Goal: Transaction & Acquisition: Purchase product/service

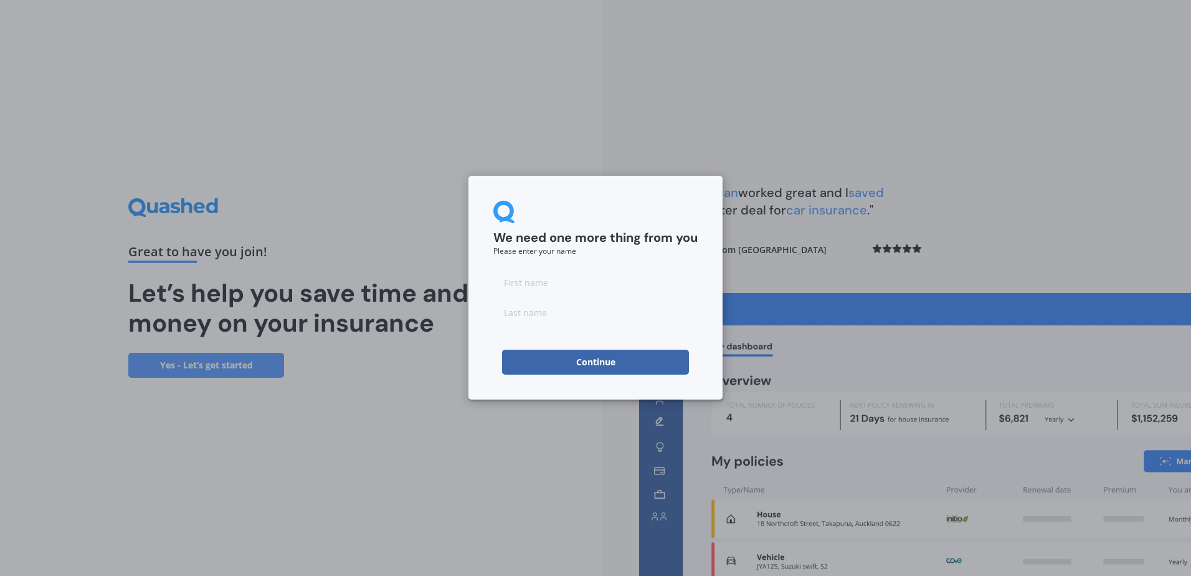
click at [507, 286] on input at bounding box center [595, 282] width 204 height 25
type input "harriet"
type input "wood"
click at [545, 363] on button "Continue" at bounding box center [595, 362] width 187 height 25
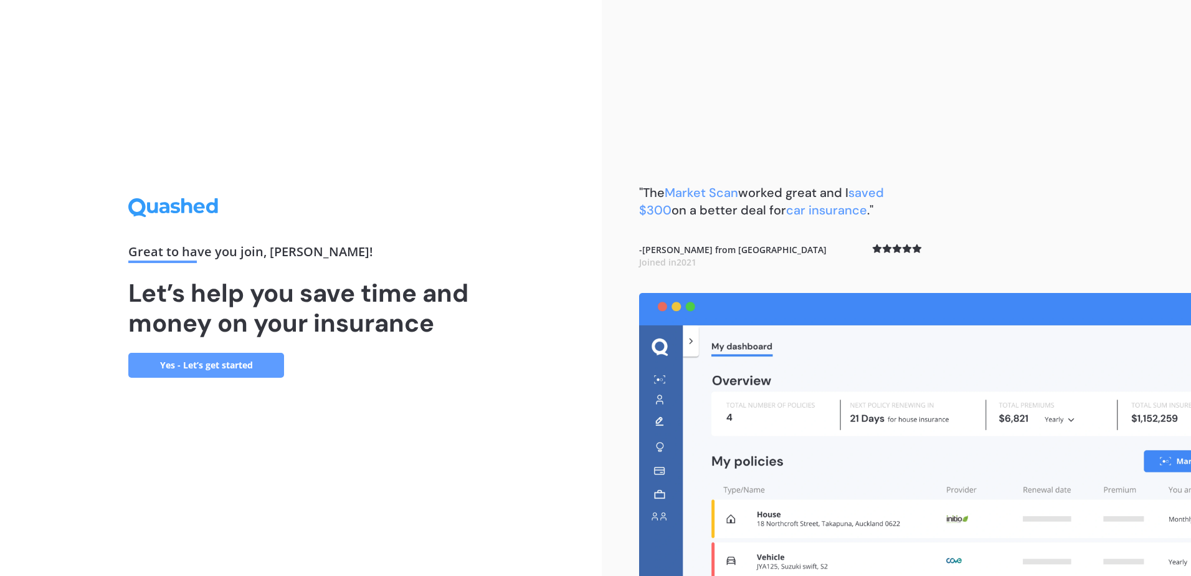
click at [196, 367] on link "Yes - Let’s get started" at bounding box center [206, 365] width 156 height 25
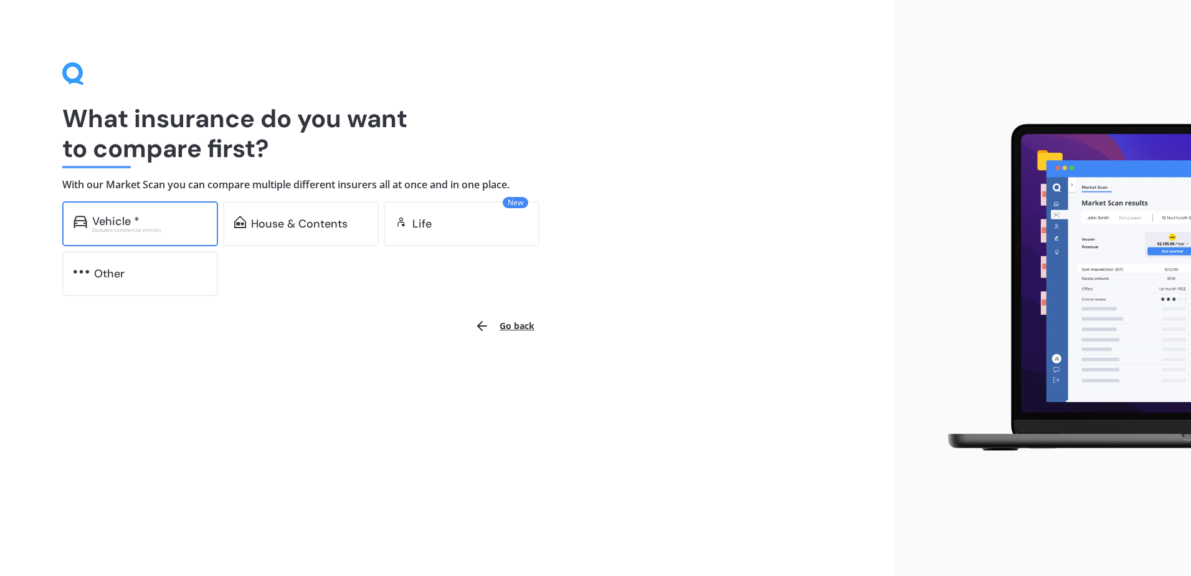
click at [138, 233] on div "Vehicle * Excludes commercial vehicles" at bounding box center [140, 223] width 156 height 45
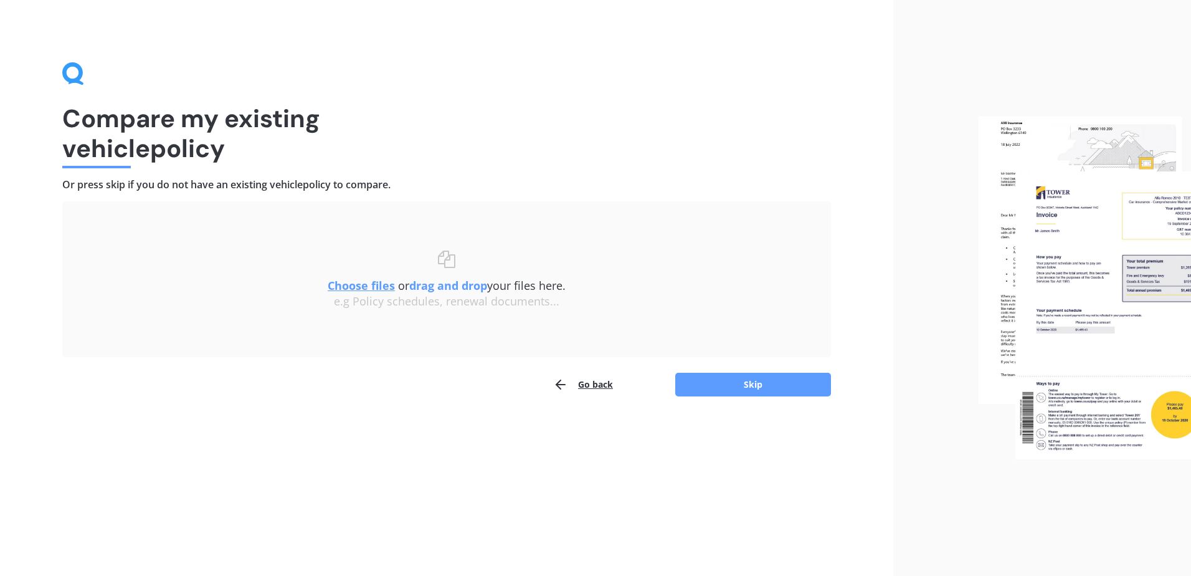
click at [581, 387] on button "Go back" at bounding box center [583, 384] width 60 height 25
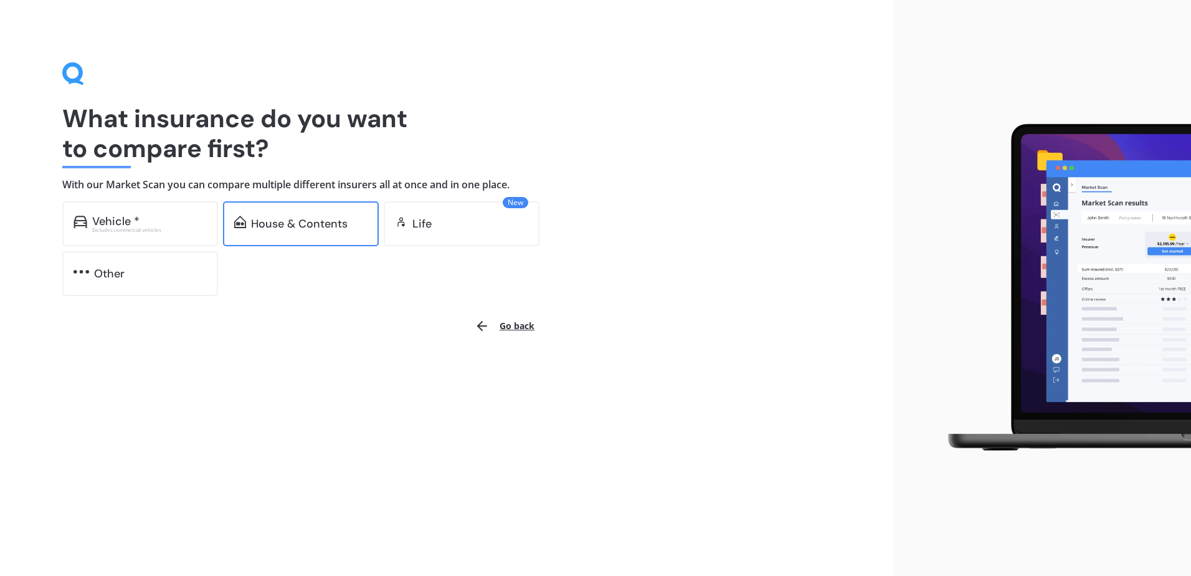
click at [281, 226] on div "House & Contents" at bounding box center [299, 223] width 97 height 12
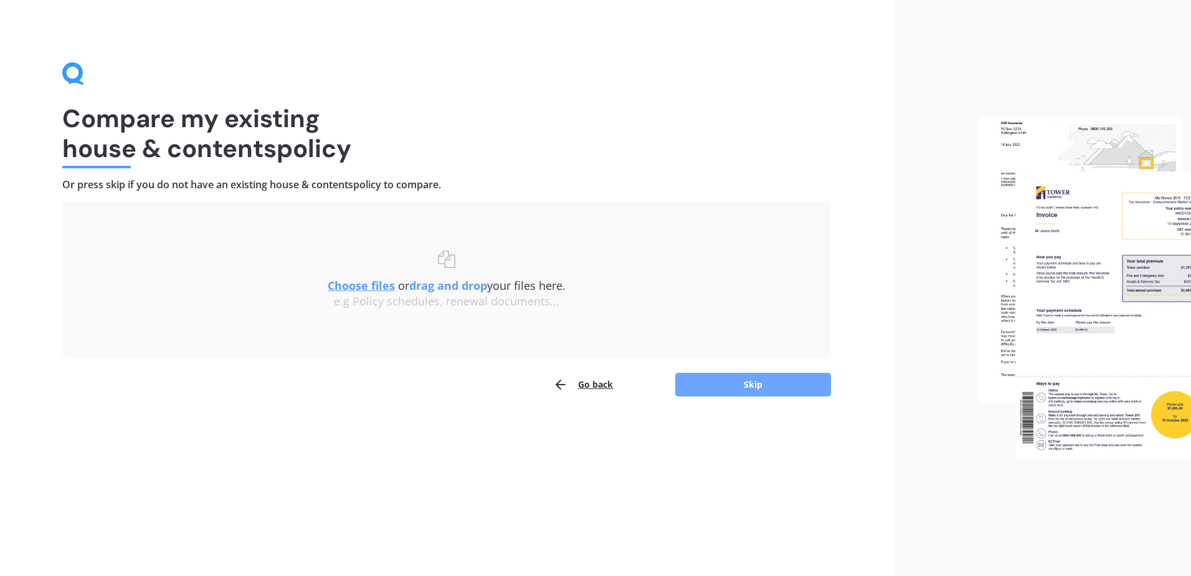
click at [748, 389] on button "Skip" at bounding box center [753, 385] width 156 height 24
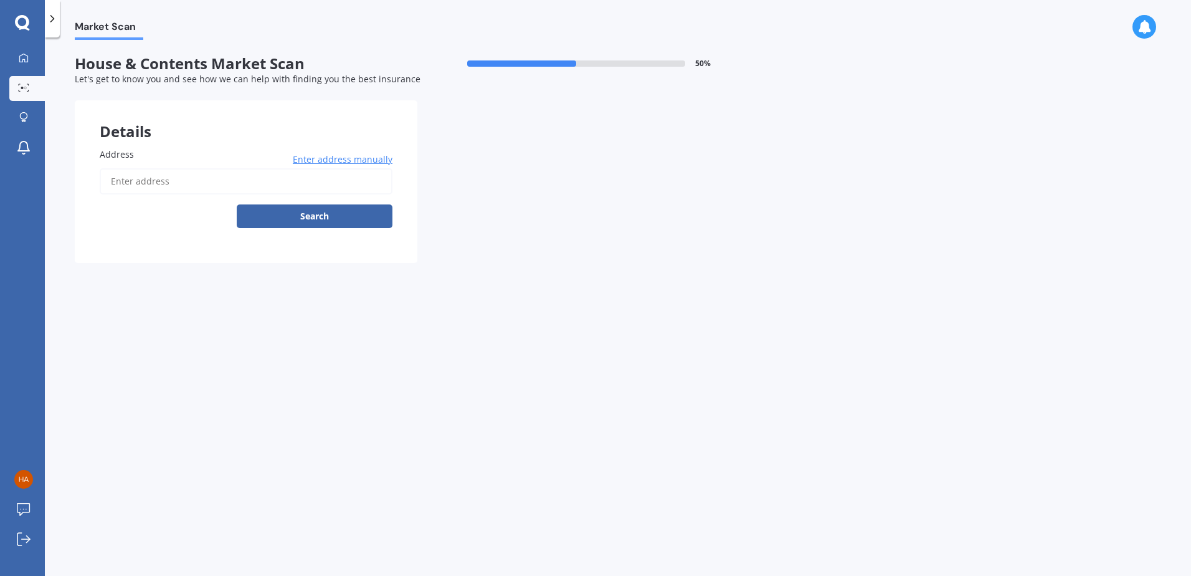
click at [132, 187] on input "Address" at bounding box center [246, 181] width 293 height 26
type input "10 Buxton Street, Stoke, Nelson 7011"
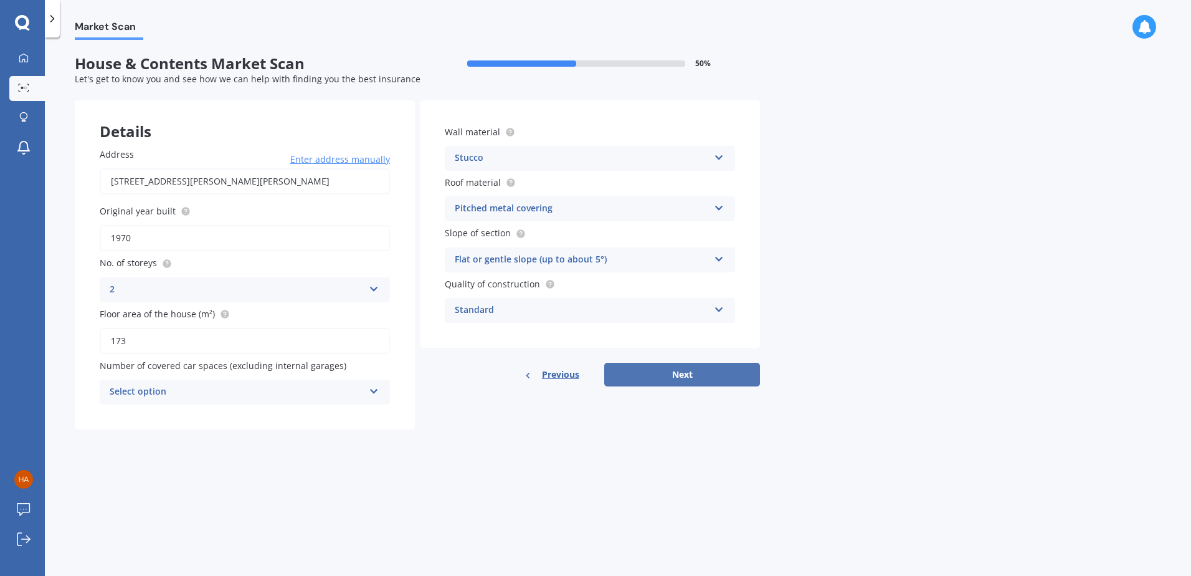
click at [674, 381] on button "Next" at bounding box center [682, 375] width 156 height 24
drag, startPoint x: 366, startPoint y: 395, endPoint x: 358, endPoint y: 401, distance: 10.2
click at [367, 395] on div "Select option 0 1 2 3 4 5+" at bounding box center [245, 391] width 290 height 25
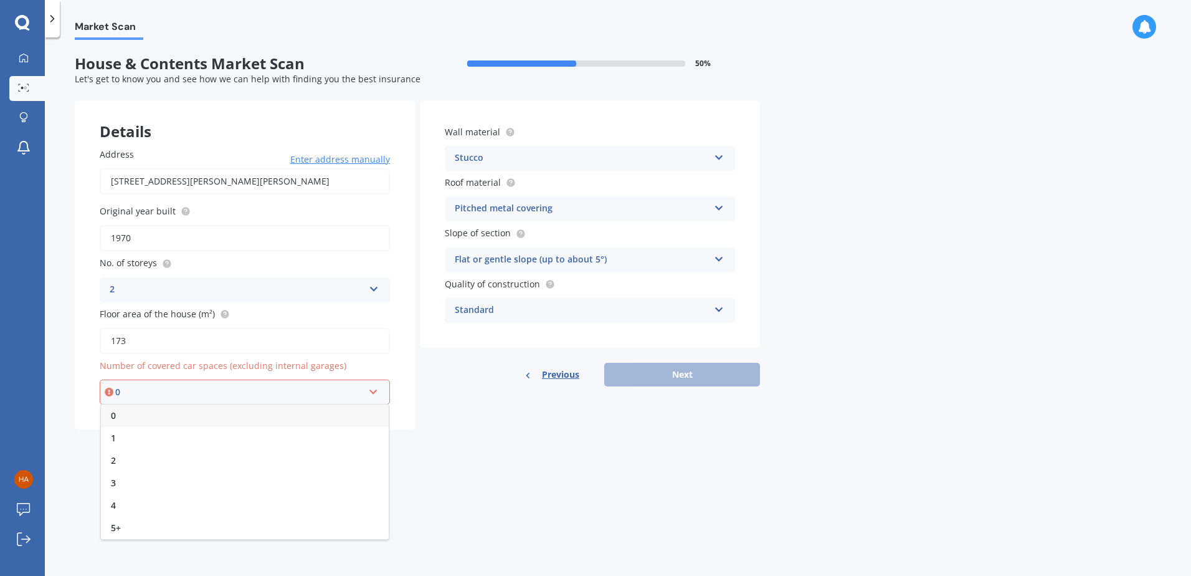
click at [351, 414] on div "0" at bounding box center [245, 415] width 288 height 22
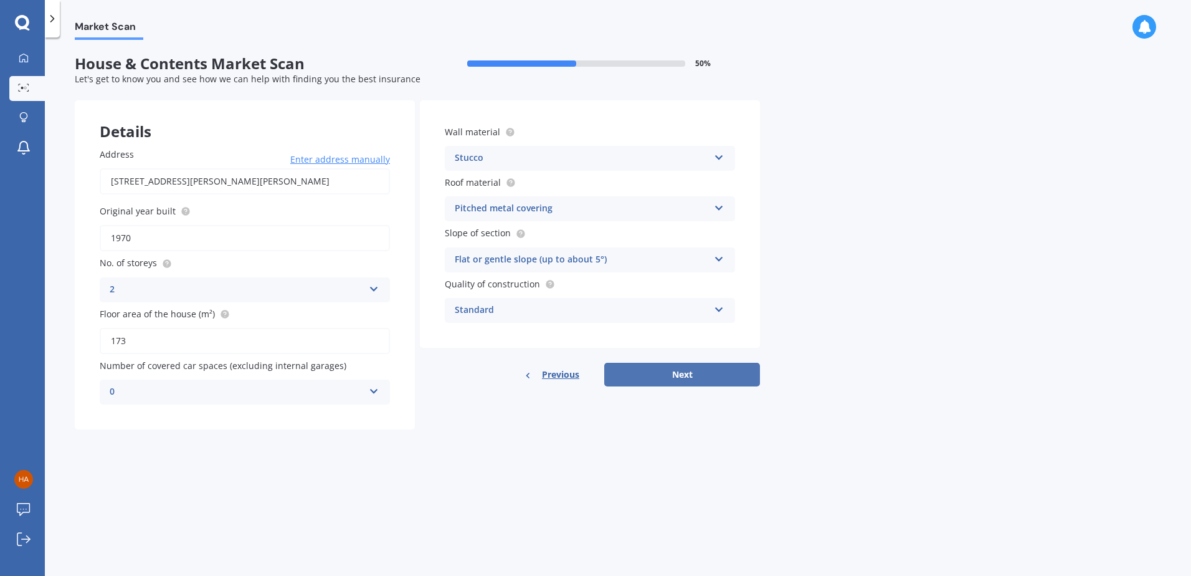
click at [718, 386] on button "Next" at bounding box center [682, 375] width 156 height 24
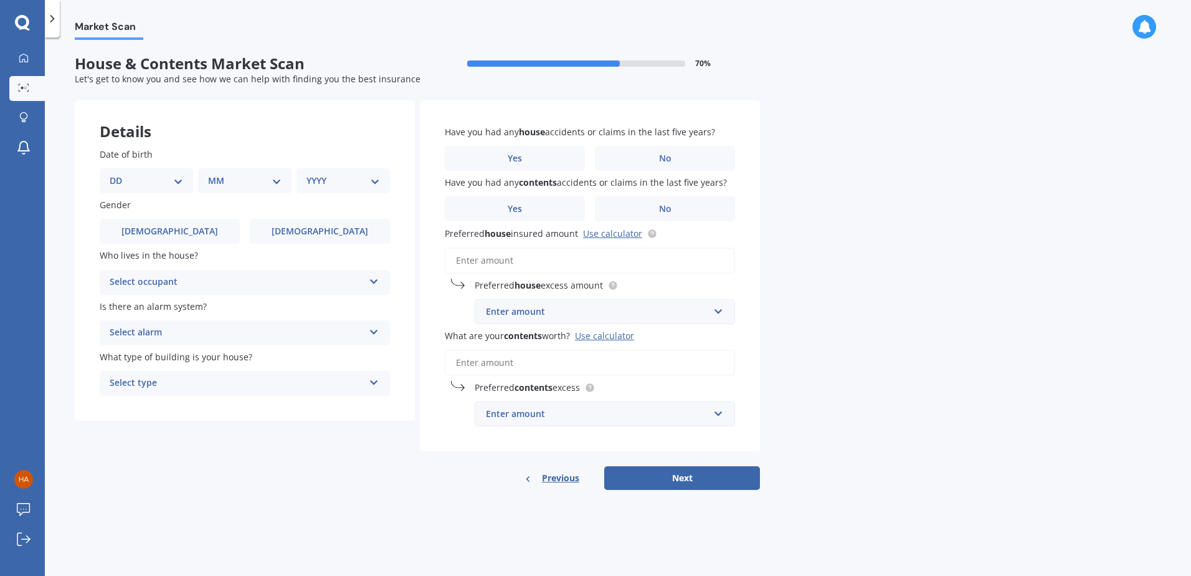
click at [555, 480] on span "Previous" at bounding box center [560, 478] width 37 height 19
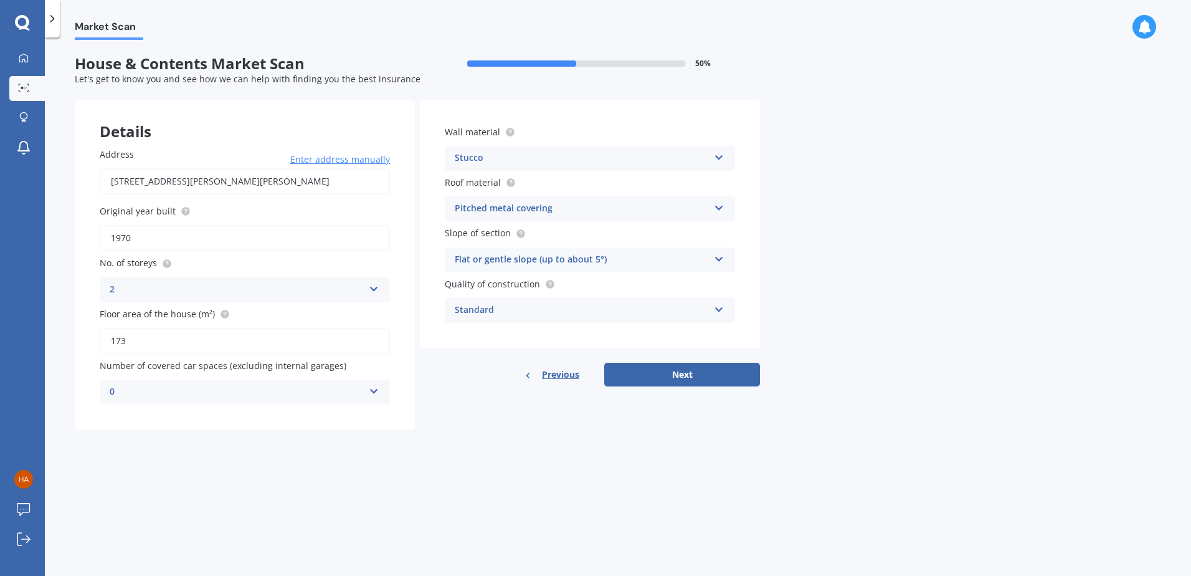
click at [379, 391] on div "0 0 1 2 3 4 5+" at bounding box center [245, 391] width 290 height 25
click at [310, 436] on div "1" at bounding box center [244, 438] width 289 height 22
click at [675, 376] on button "Next" at bounding box center [682, 375] width 156 height 24
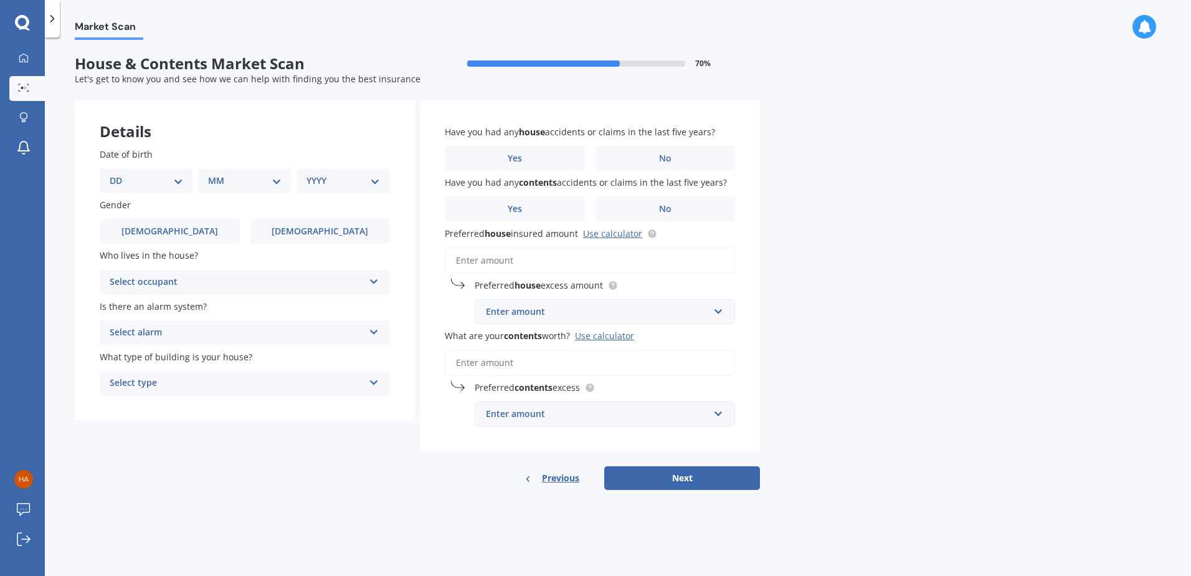
click at [163, 185] on select "DD 01 02 03 04 05 06 07 08 09 10 11 12 13 14 15 16 17 18 19 20 21 22 23 24 25 2…" at bounding box center [147, 181] width 74 height 14
select select "14"
click at [120, 174] on select "DD 01 02 03 04 05 06 07 08 09 10 11 12 13 14 15 16 17 18 19 20 21 22 23 24 25 2…" at bounding box center [147, 181] width 74 height 14
click at [260, 180] on select "MM 01 02 03 04 05 06 07 08 09 10 11 12" at bounding box center [247, 181] width 69 height 14
select select "10"
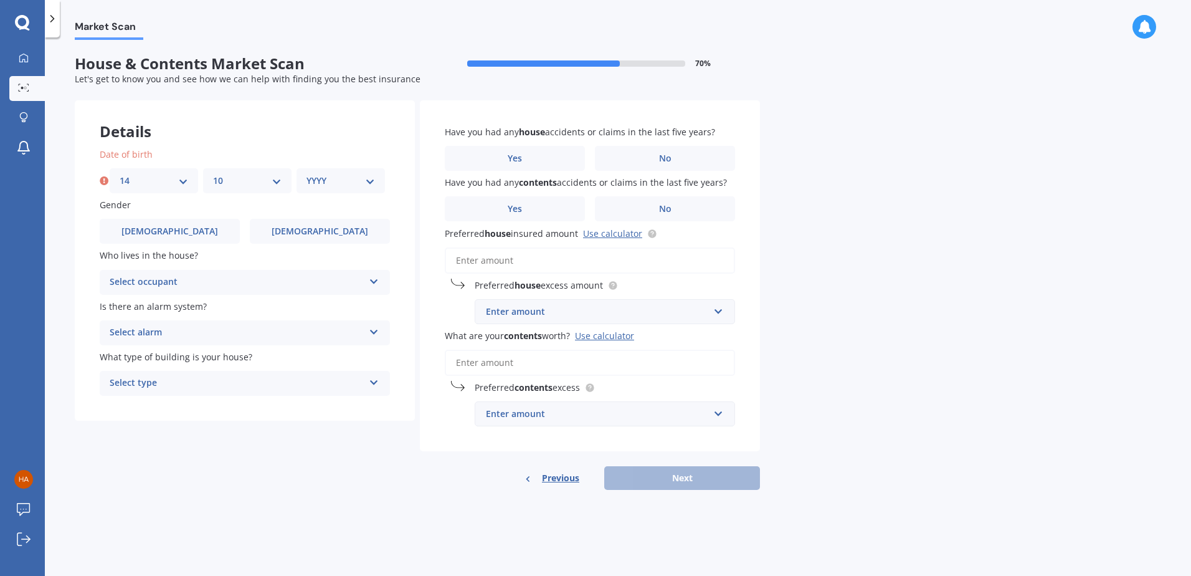
click at [213, 174] on select "MM 01 02 03 04 05 06 07 08 09 10 11 12" at bounding box center [247, 181] width 69 height 14
click at [340, 182] on select "YYYY 2009 2008 2007 2006 2005 2004 2003 2002 2001 2000 1999 1998 1997 1996 1995…" at bounding box center [341, 181] width 69 height 14
select select "1991"
click at [307, 174] on select "YYYY 2009 2008 2007 2006 2005 2004 2003 2002 2001 2000 1999 1998 1997 1996 1995…" at bounding box center [341, 181] width 69 height 14
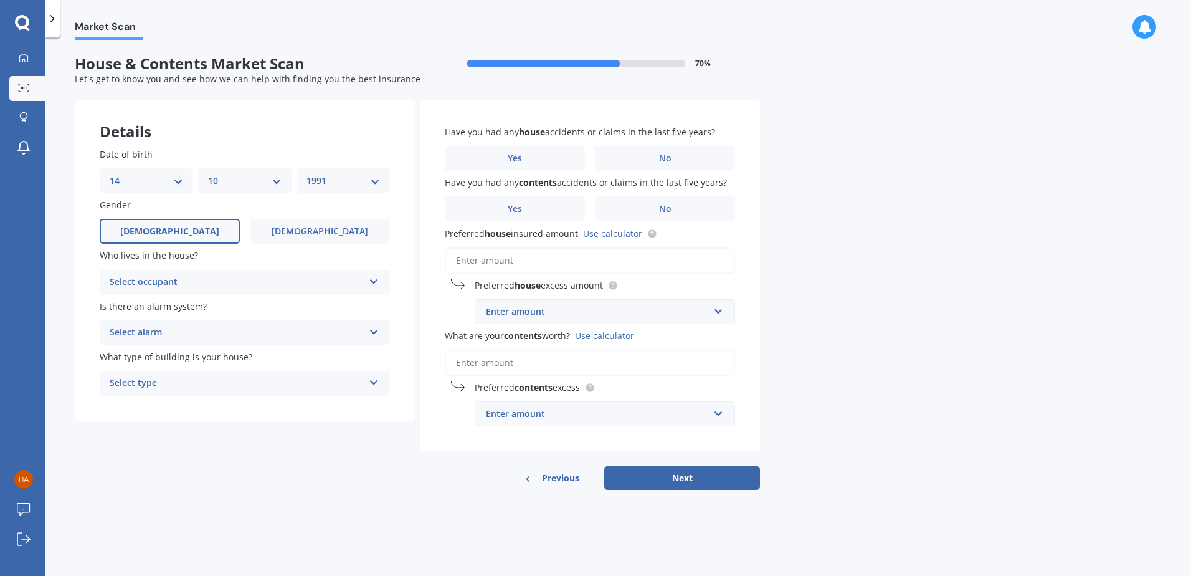
click at [189, 233] on label "Male" at bounding box center [170, 231] width 140 height 25
click at [0, 0] on input "Male" at bounding box center [0, 0] width 0 height 0
click at [189, 281] on div "Select occupant" at bounding box center [237, 282] width 254 height 15
click at [173, 308] on div "Owner" at bounding box center [244, 306] width 289 height 22
click at [174, 336] on div "Select alarm" at bounding box center [237, 332] width 254 height 15
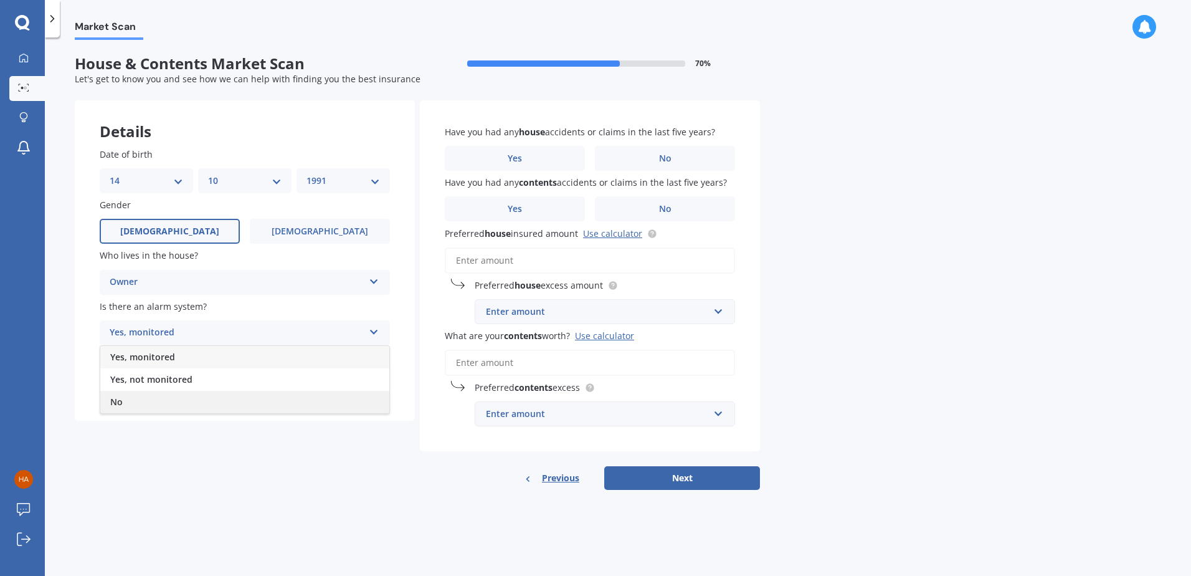
click at [163, 398] on div "No" at bounding box center [244, 402] width 289 height 22
click at [181, 378] on div "Select type" at bounding box center [237, 383] width 254 height 15
click at [186, 404] on div "Freestanding" at bounding box center [244, 407] width 289 height 22
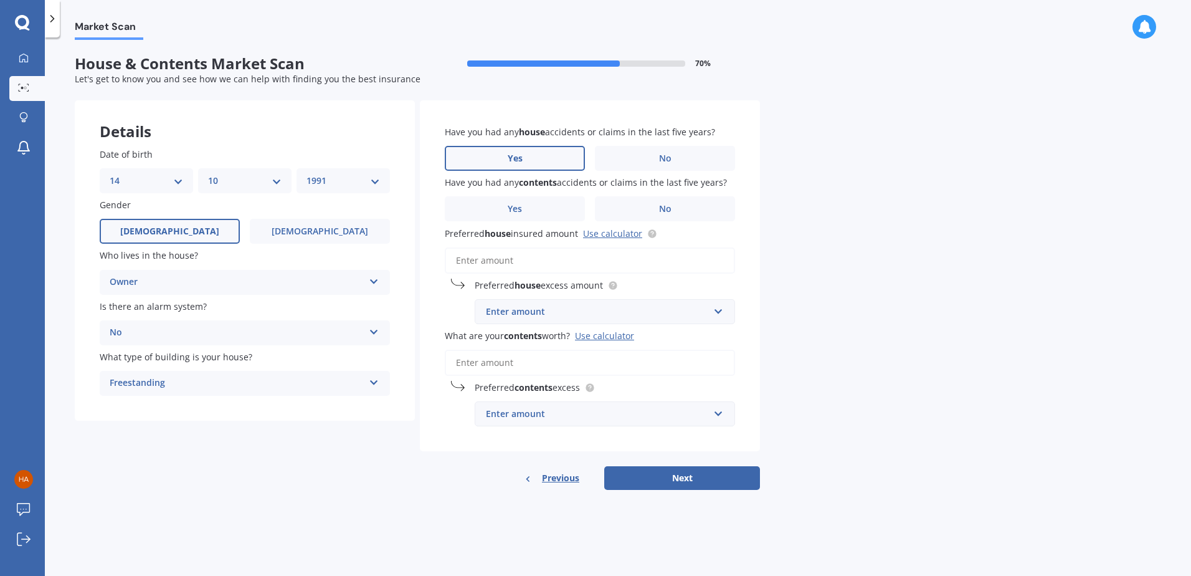
click at [557, 161] on label "Yes" at bounding box center [515, 158] width 140 height 25
click at [0, 0] on input "Yes" at bounding box center [0, 0] width 0 height 0
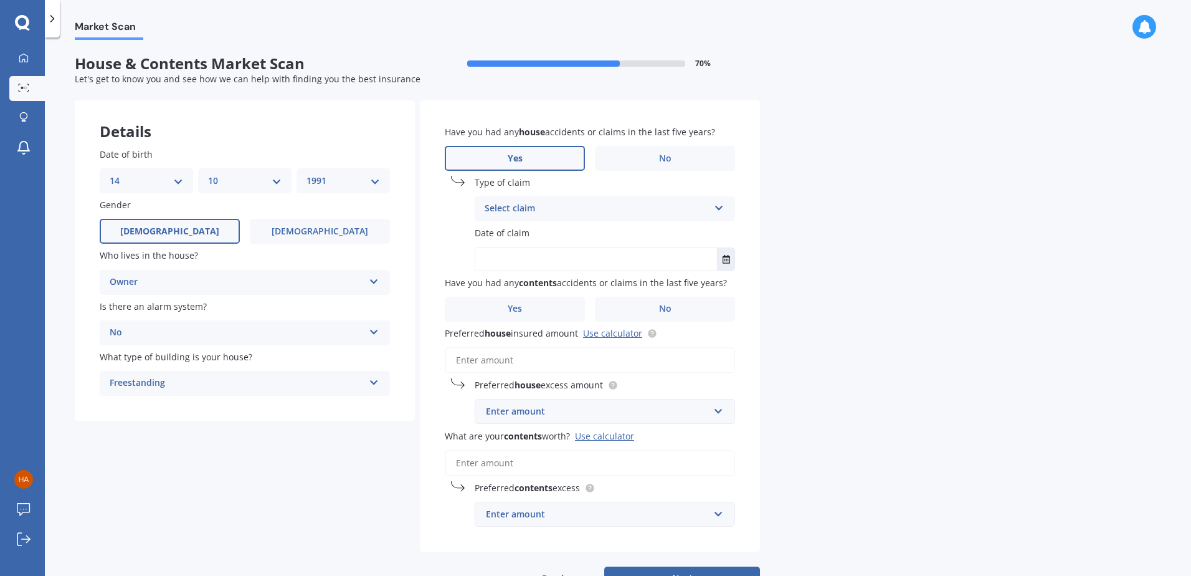
click at [537, 206] on div "Select claim" at bounding box center [597, 208] width 224 height 15
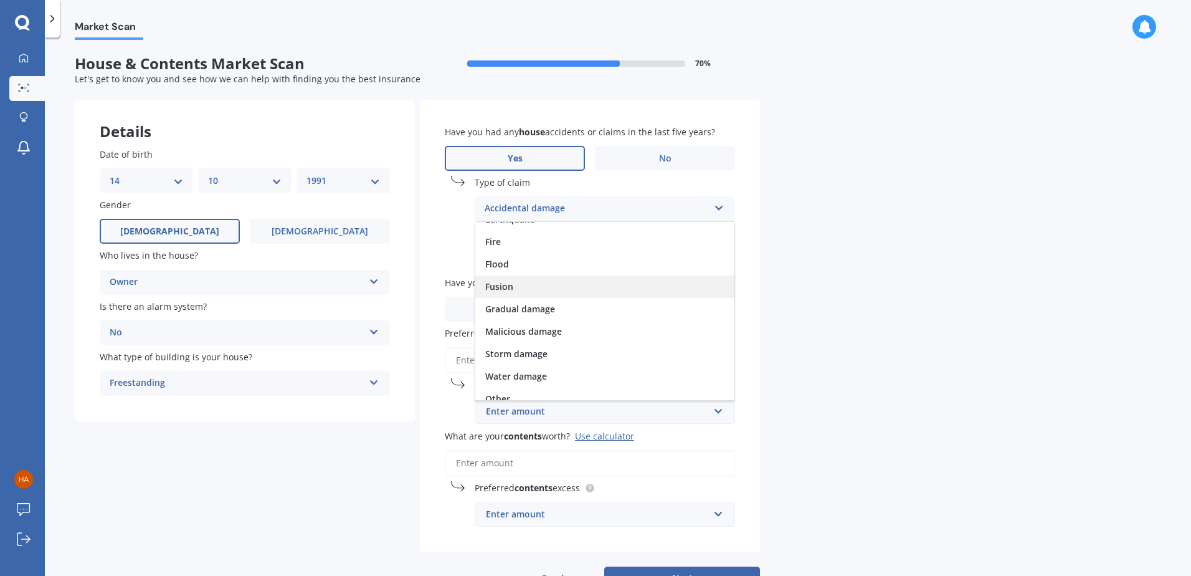
scroll to position [91, 0]
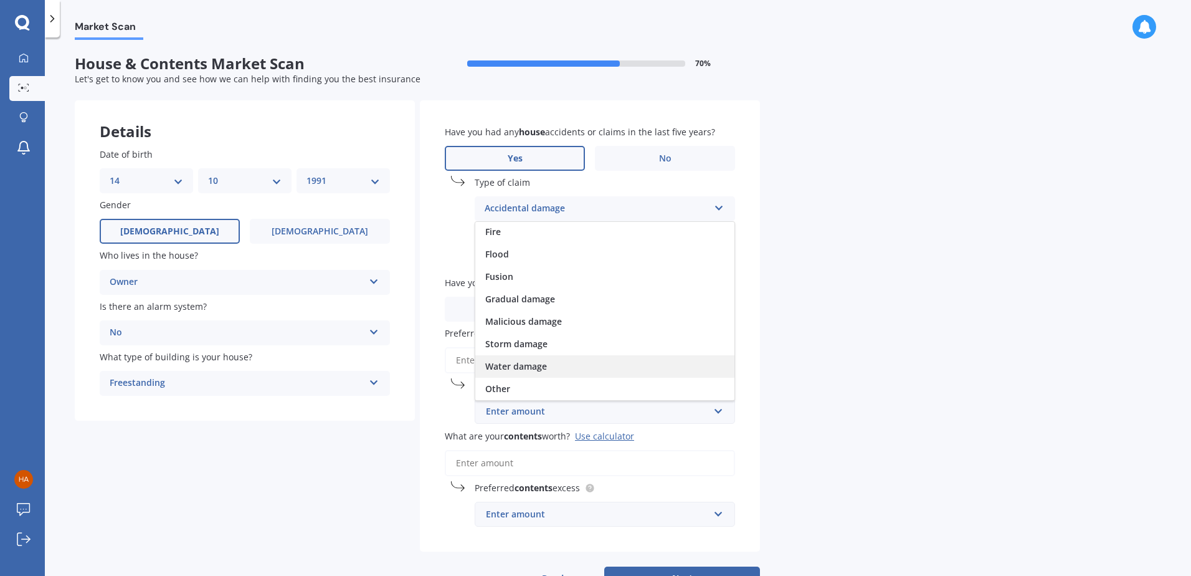
click at [563, 372] on div "Water damage" at bounding box center [604, 366] width 259 height 22
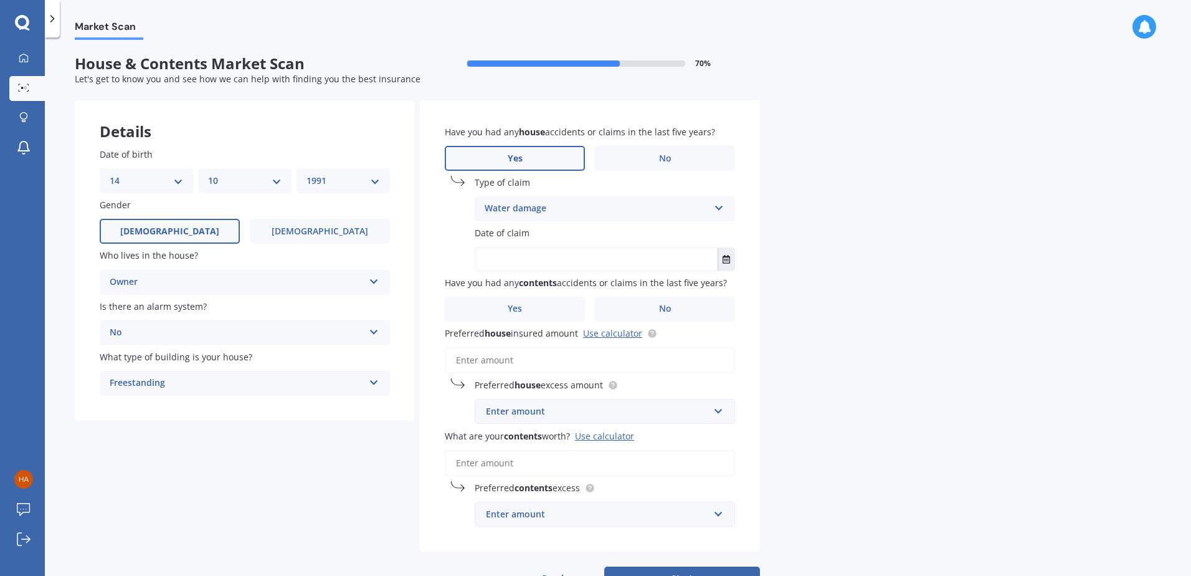
click at [551, 265] on input "text" at bounding box center [596, 259] width 242 height 22
type input "23/12/2023"
click at [525, 308] on label "Yes" at bounding box center [515, 309] width 140 height 25
click at [0, 0] on input "Yes" at bounding box center [0, 0] width 0 height 0
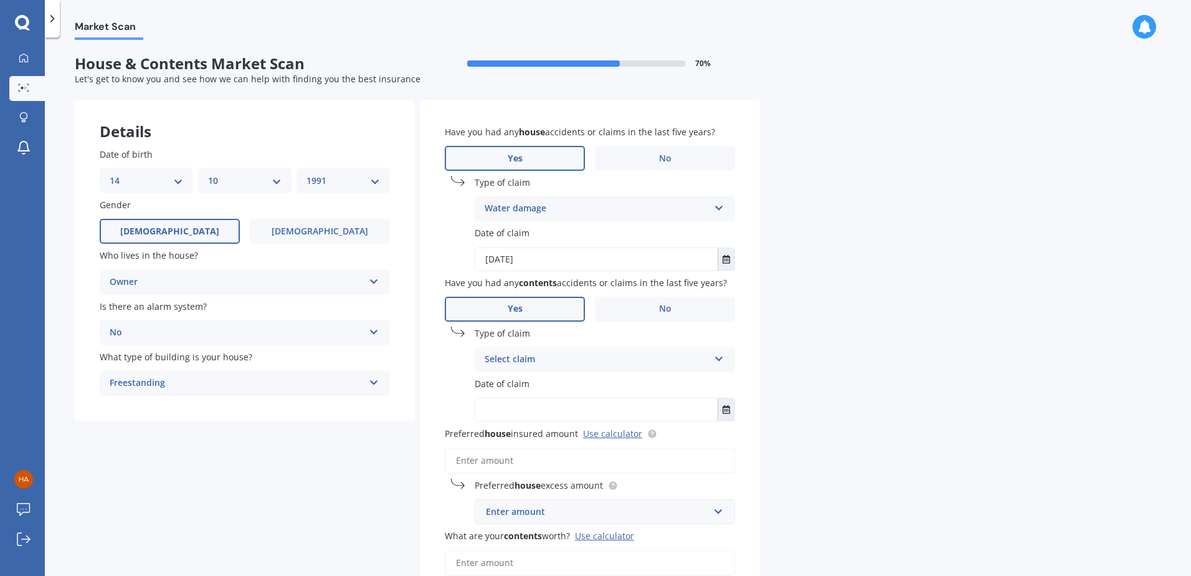
click at [570, 363] on div "Select claim" at bounding box center [597, 359] width 224 height 15
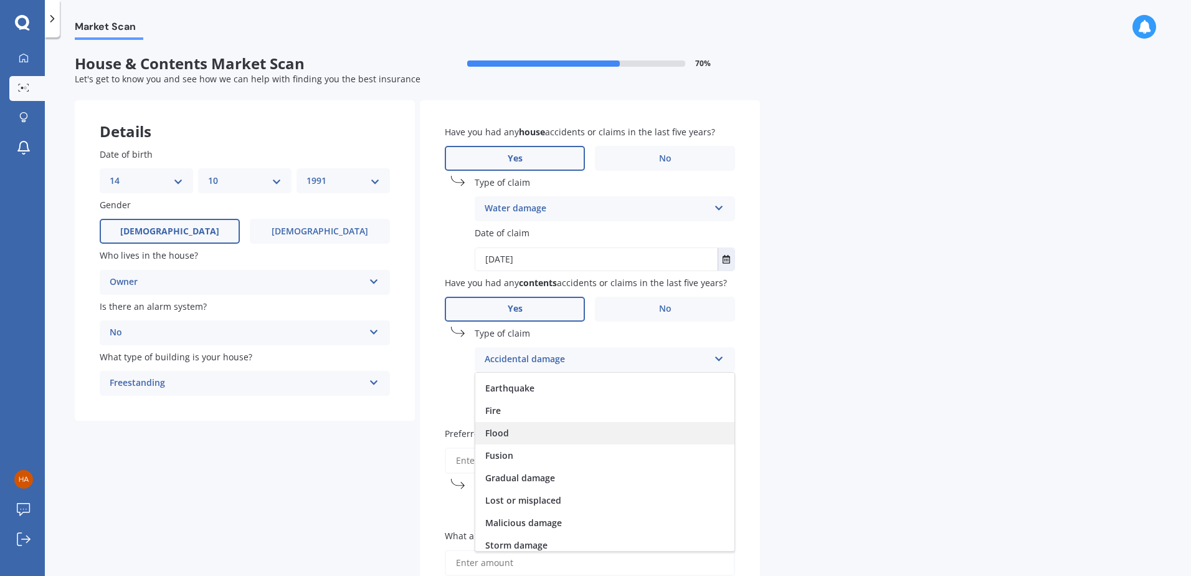
scroll to position [62, 0]
click at [514, 545] on span "Water damage" at bounding box center [516, 546] width 62 height 12
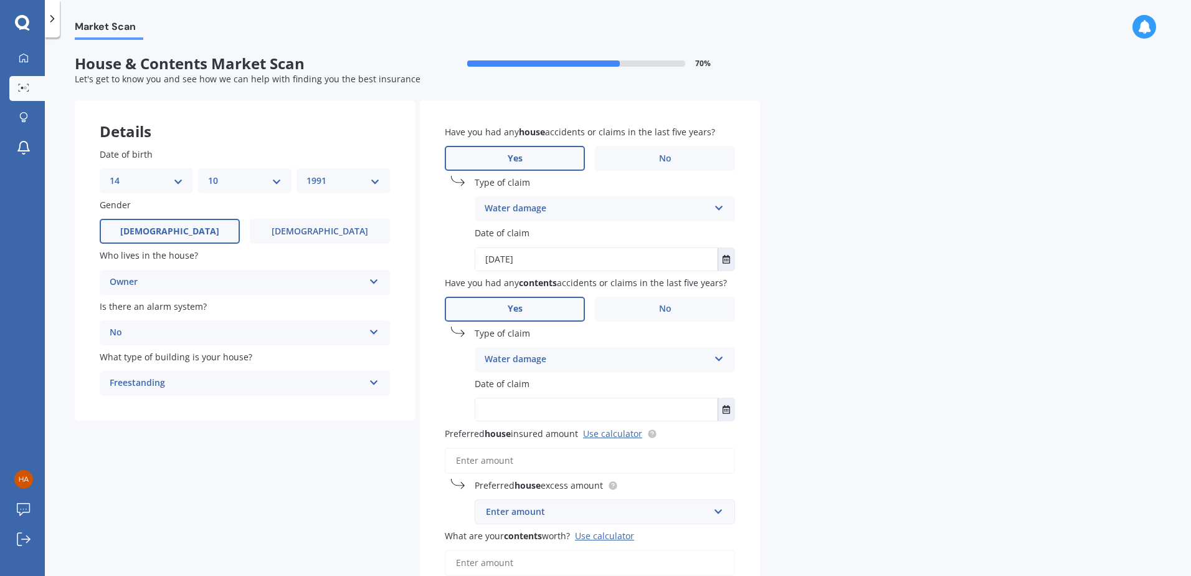
click at [522, 403] on input "text" at bounding box center [596, 409] width 242 height 22
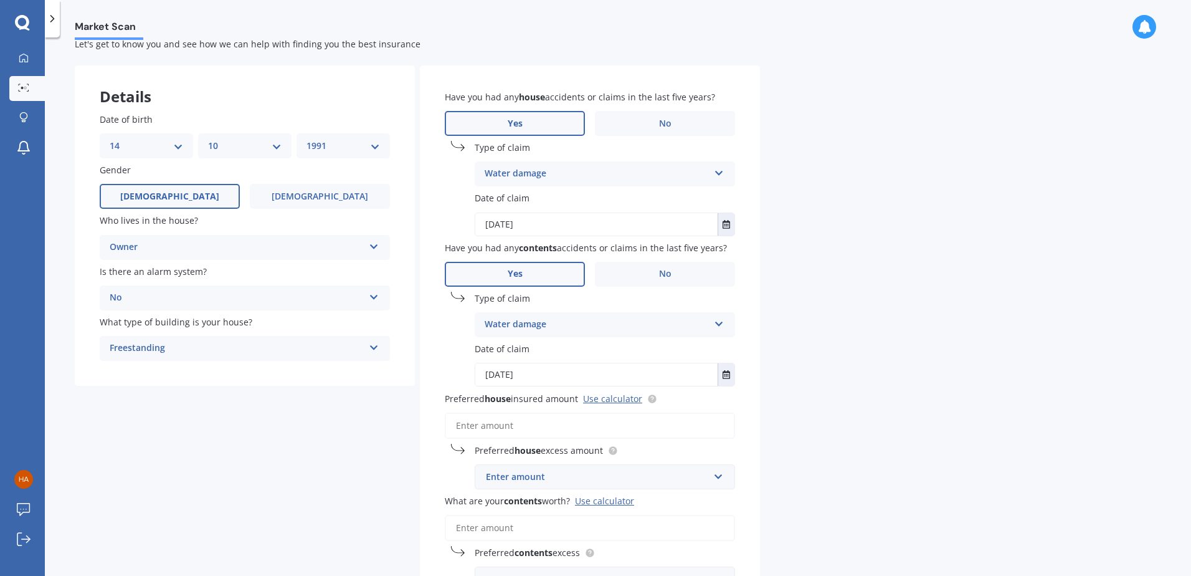
scroll to position [125, 0]
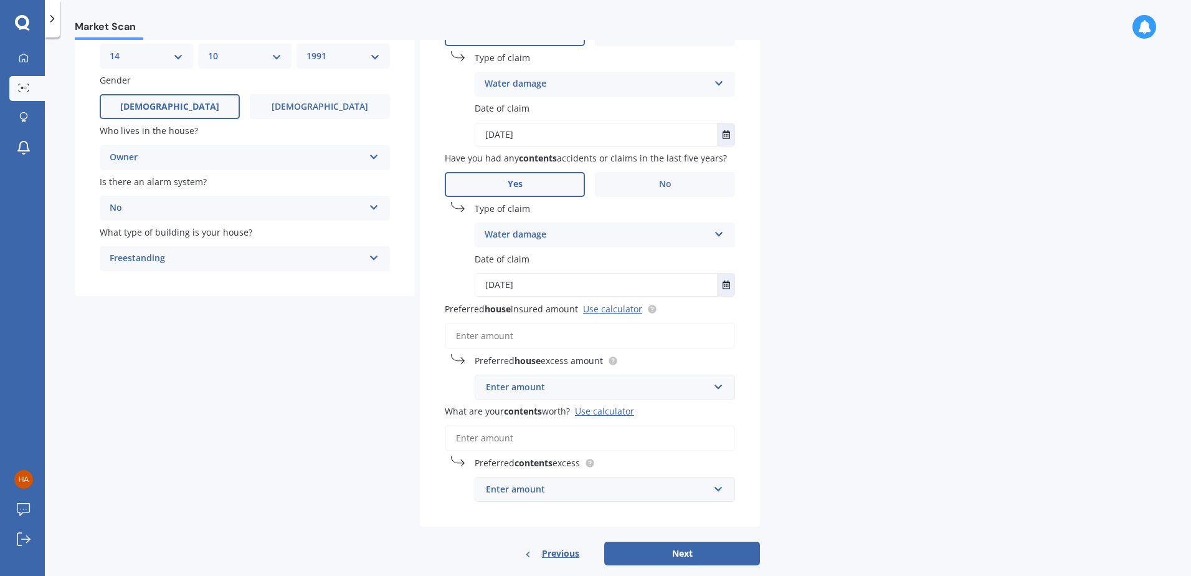
type input "23/12/2023"
click at [539, 341] on input "Preferred house insured amount Use calculator" at bounding box center [590, 336] width 290 height 26
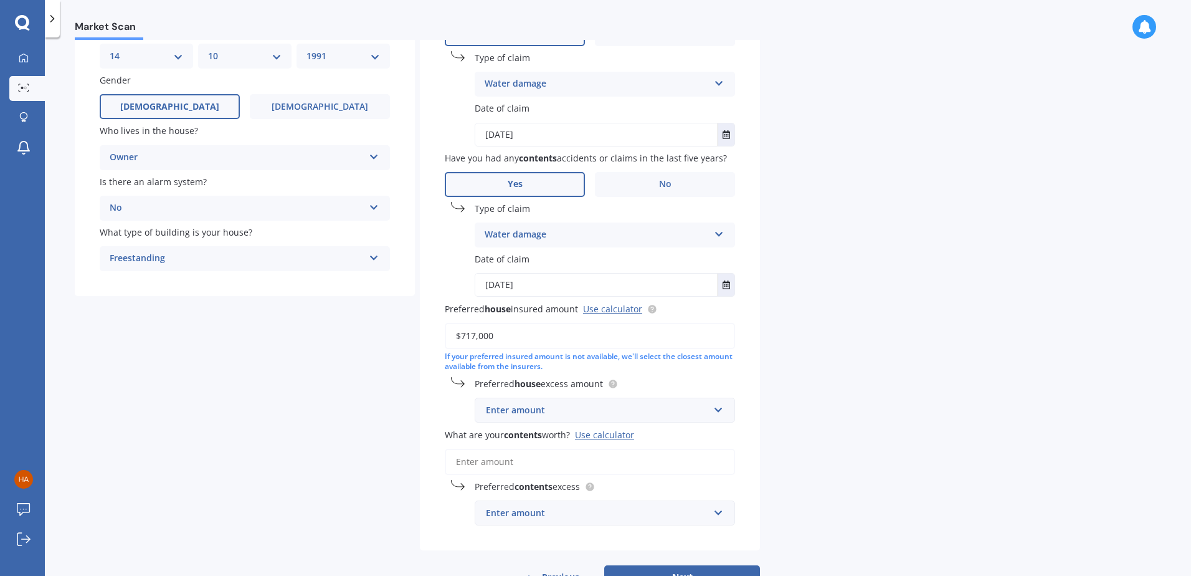
scroll to position [170, 0]
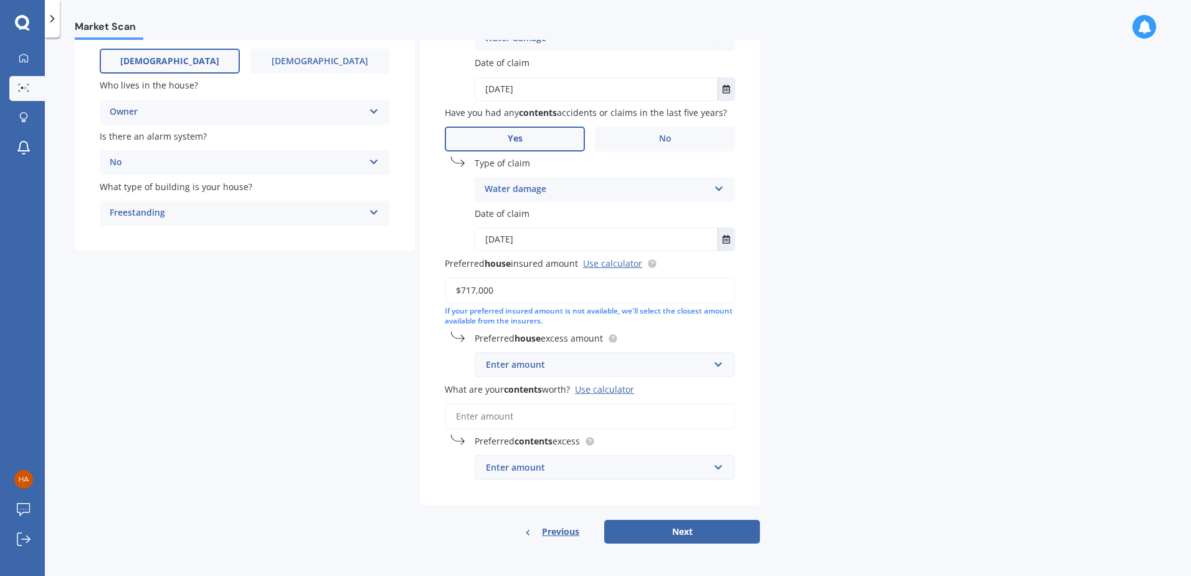
type input "$717,000"
click at [608, 420] on input "What are your contents worth? Use calculator" at bounding box center [590, 416] width 290 height 26
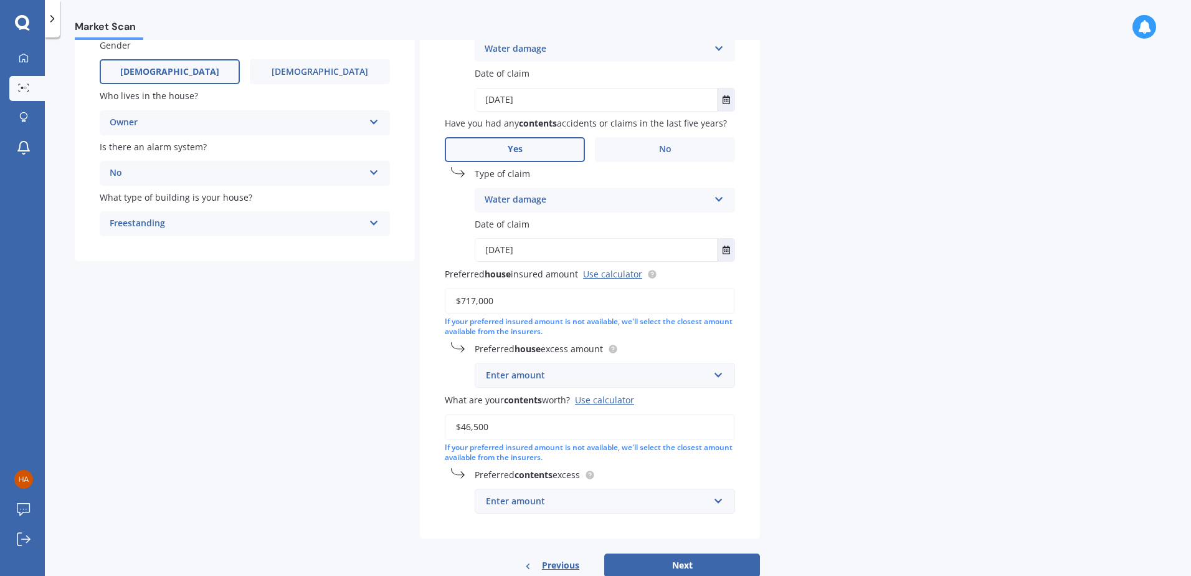
scroll to position [193, 0]
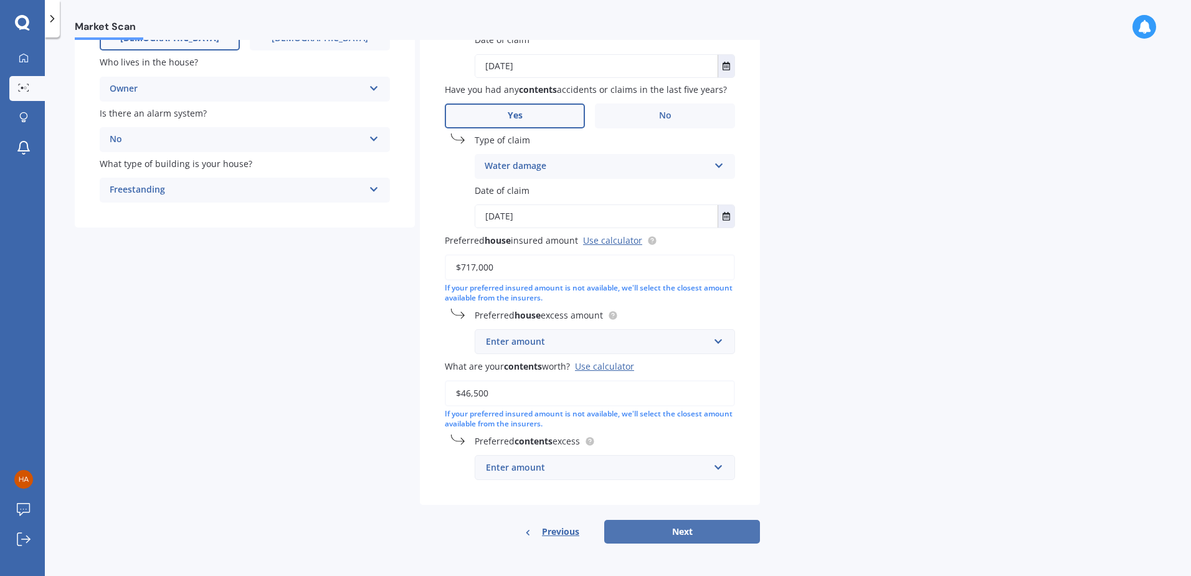
type input "$46,500"
click at [693, 530] on button "Next" at bounding box center [682, 532] width 156 height 24
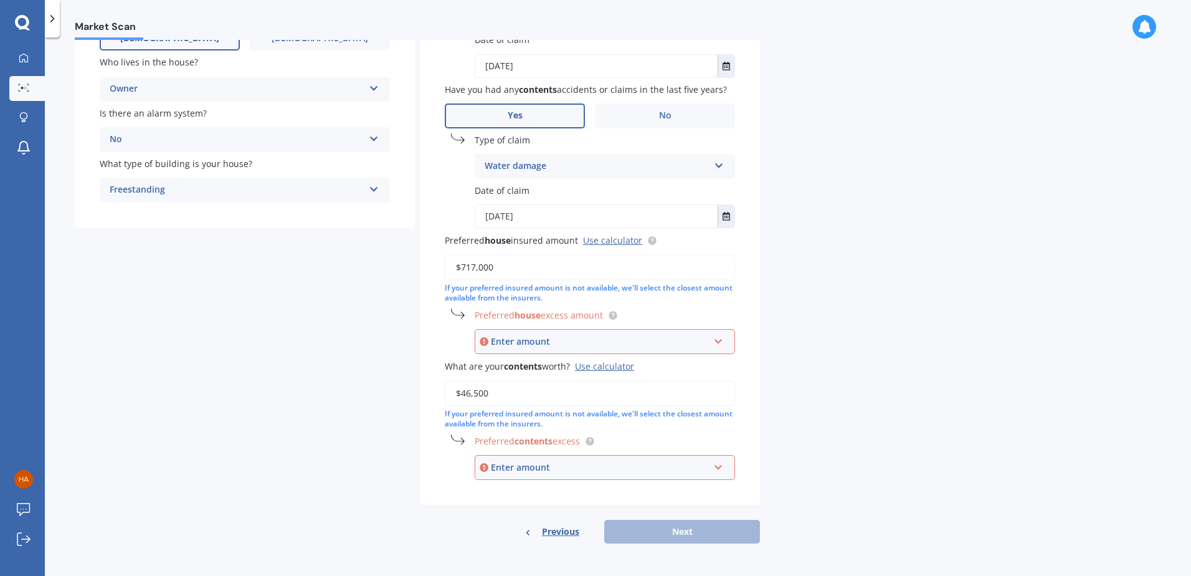
click at [676, 343] on div "Enter amount" at bounding box center [600, 342] width 218 height 14
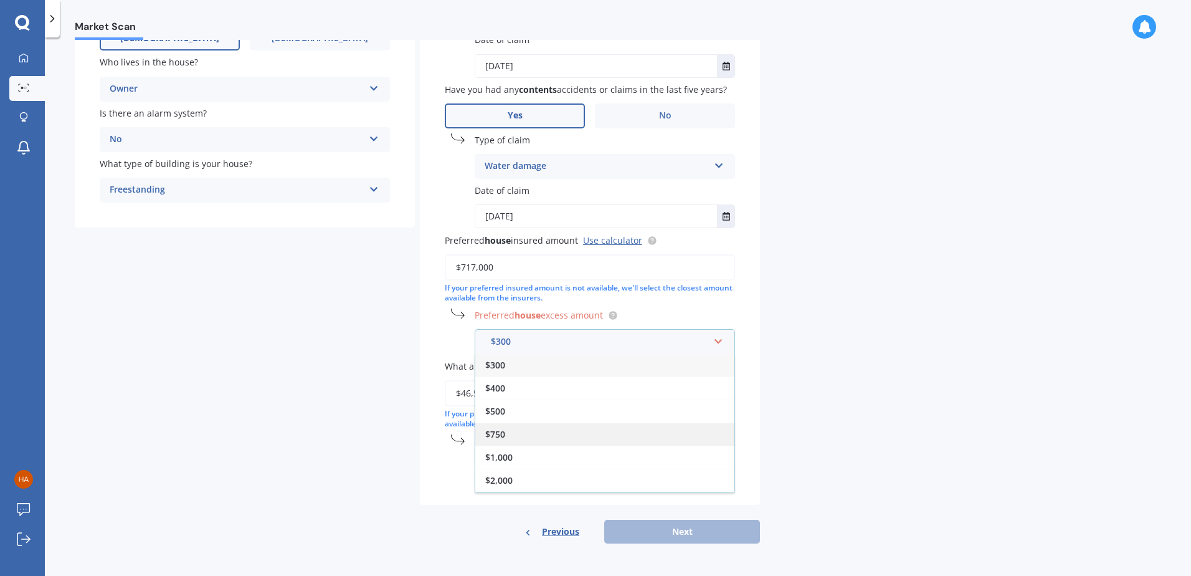
click at [660, 436] on div "$750" at bounding box center [604, 433] width 259 height 23
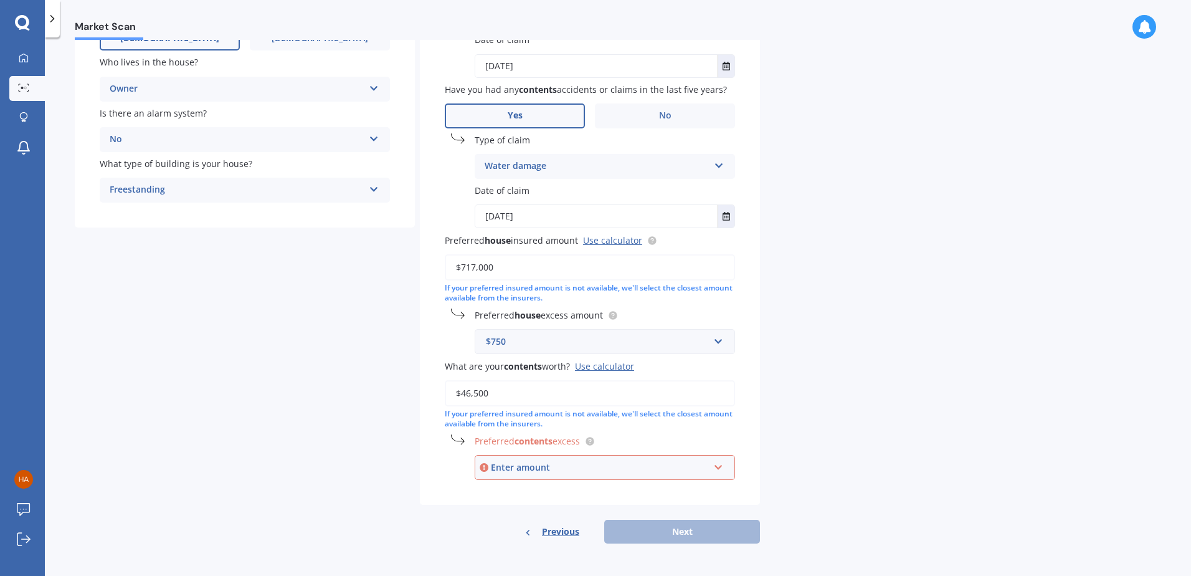
click at [674, 465] on div "Enter amount" at bounding box center [600, 467] width 218 height 14
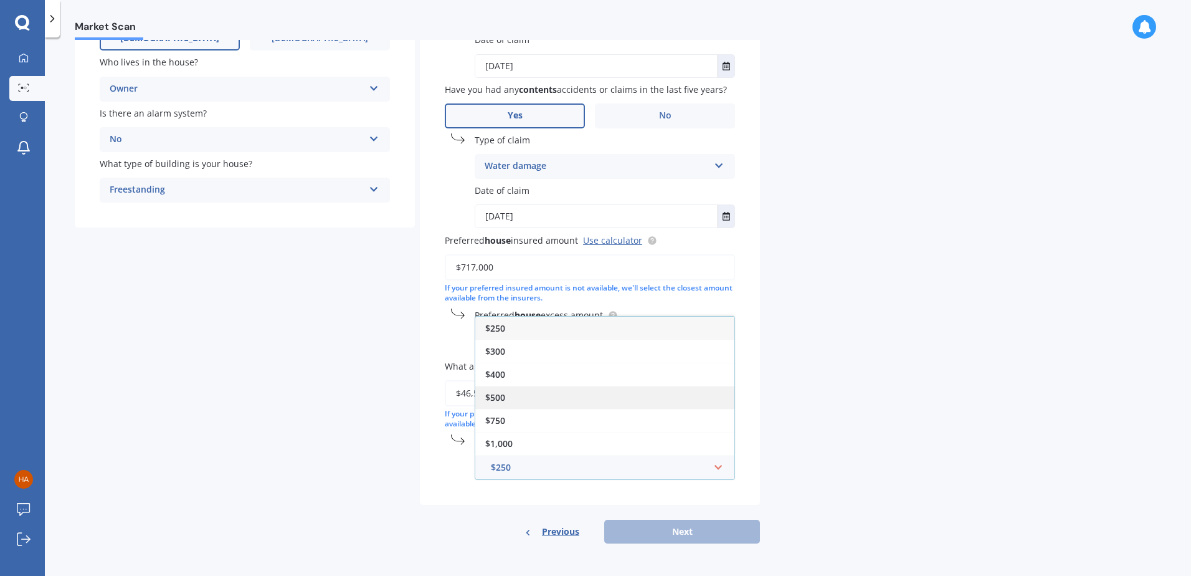
click at [674, 398] on div "$500" at bounding box center [604, 397] width 259 height 23
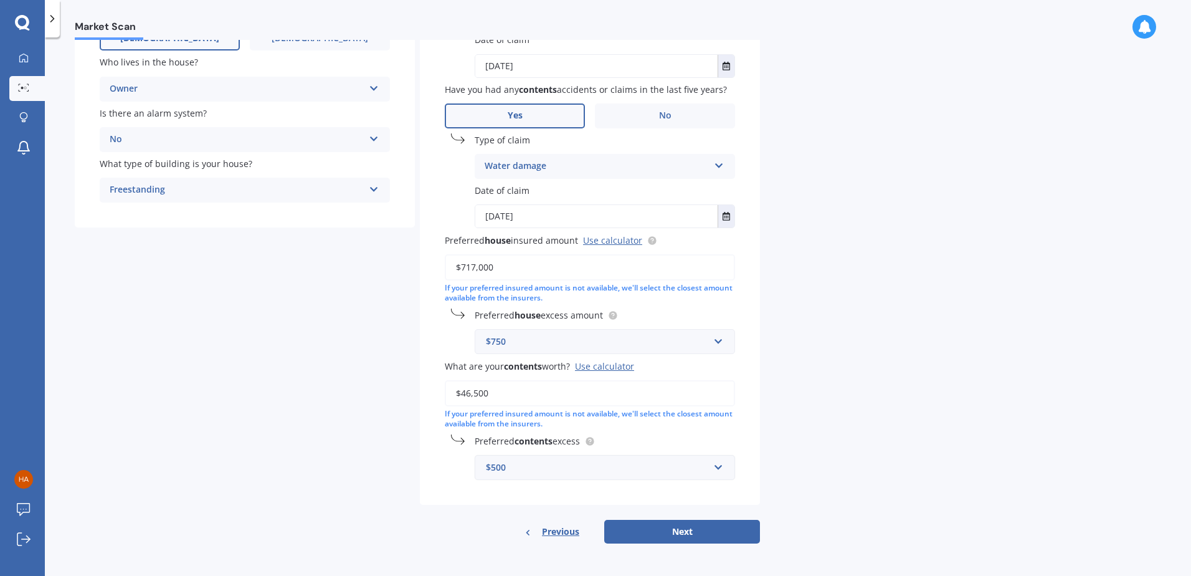
click at [706, 471] on div "$500" at bounding box center [597, 467] width 223 height 14
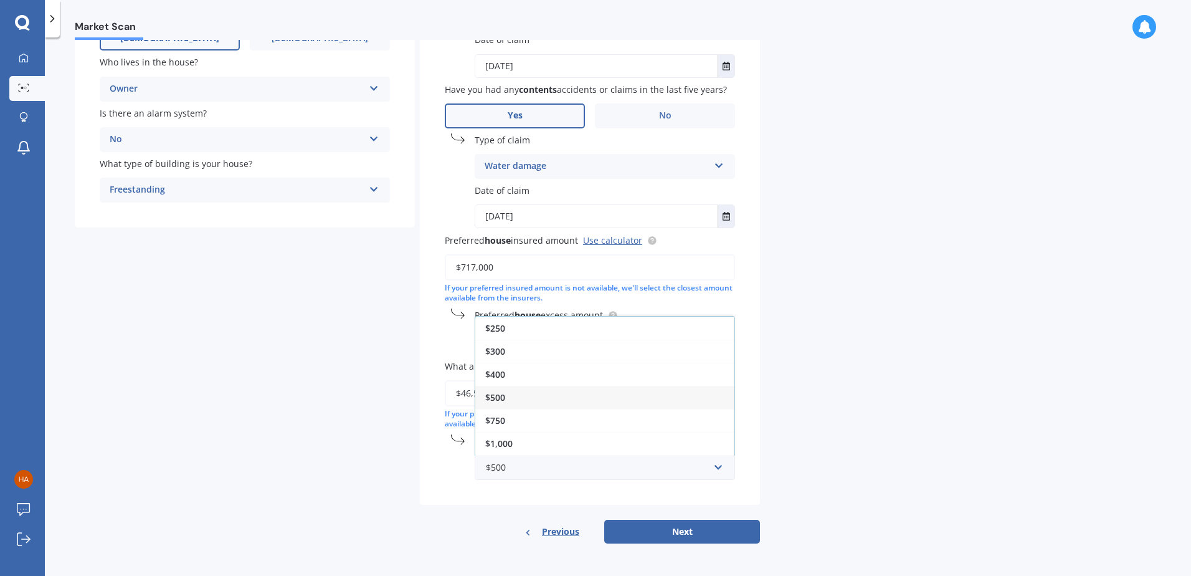
click at [779, 473] on div "Market Scan House & Contents Market Scan 70 % Let's get to know you and see how…" at bounding box center [618, 309] width 1146 height 538
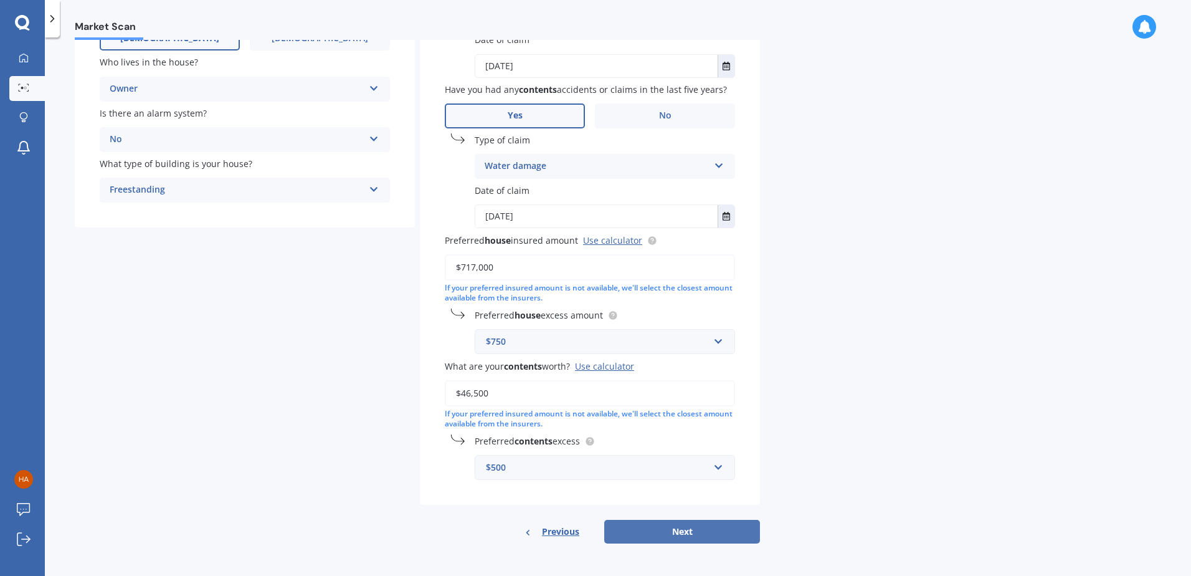
click at [692, 522] on button "Next" at bounding box center [682, 532] width 156 height 24
select select "14"
select select "10"
select select "1991"
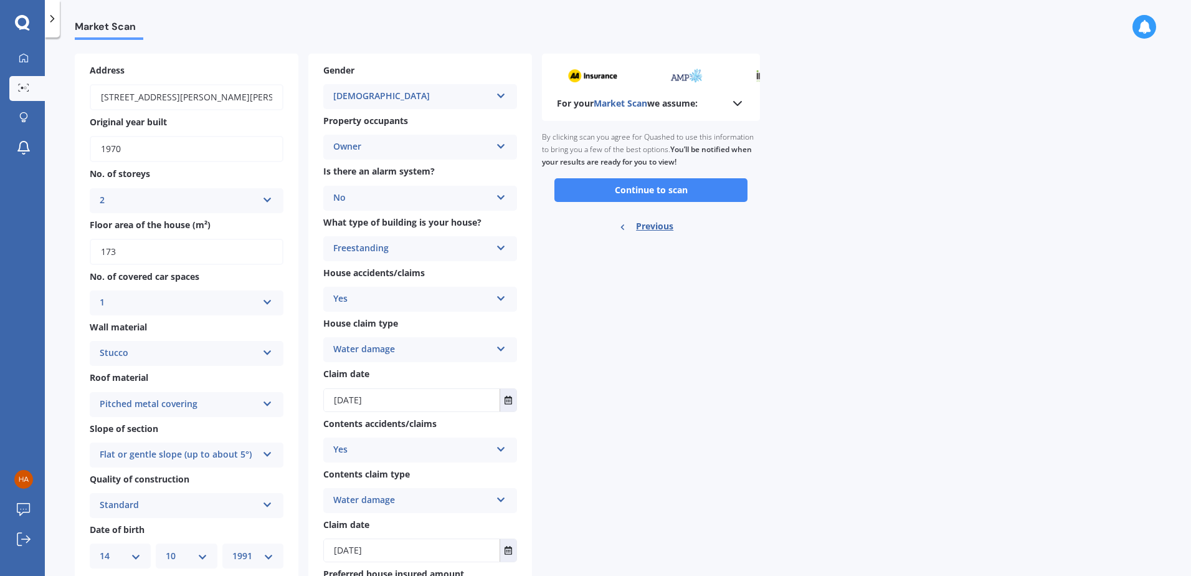
scroll to position [0, 0]
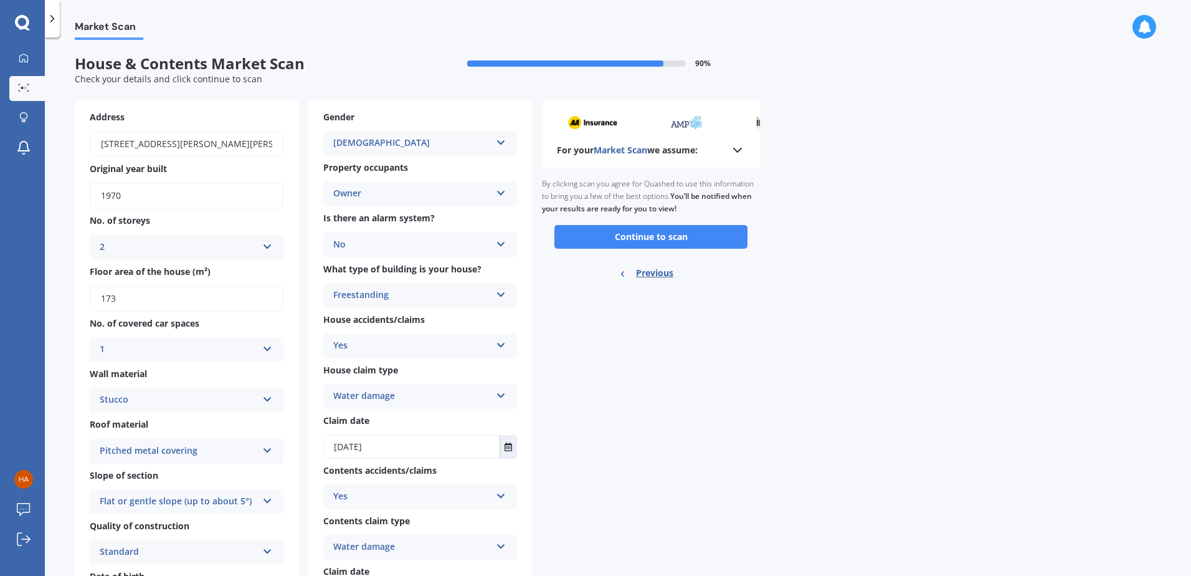
click at [737, 151] on polyline at bounding box center [737, 150] width 7 height 4
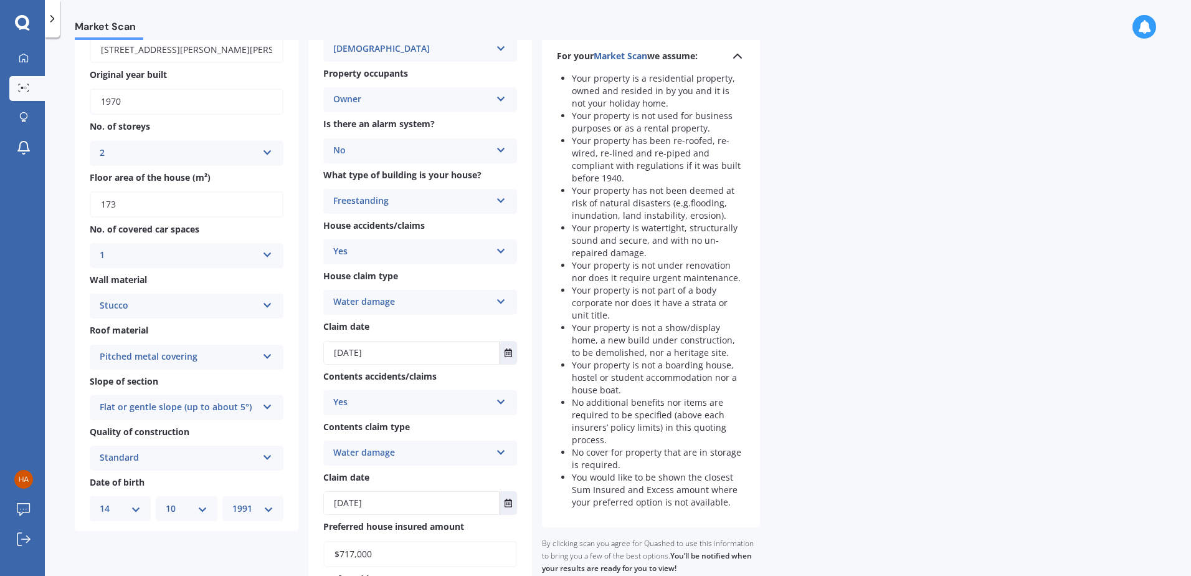
scroll to position [280, 0]
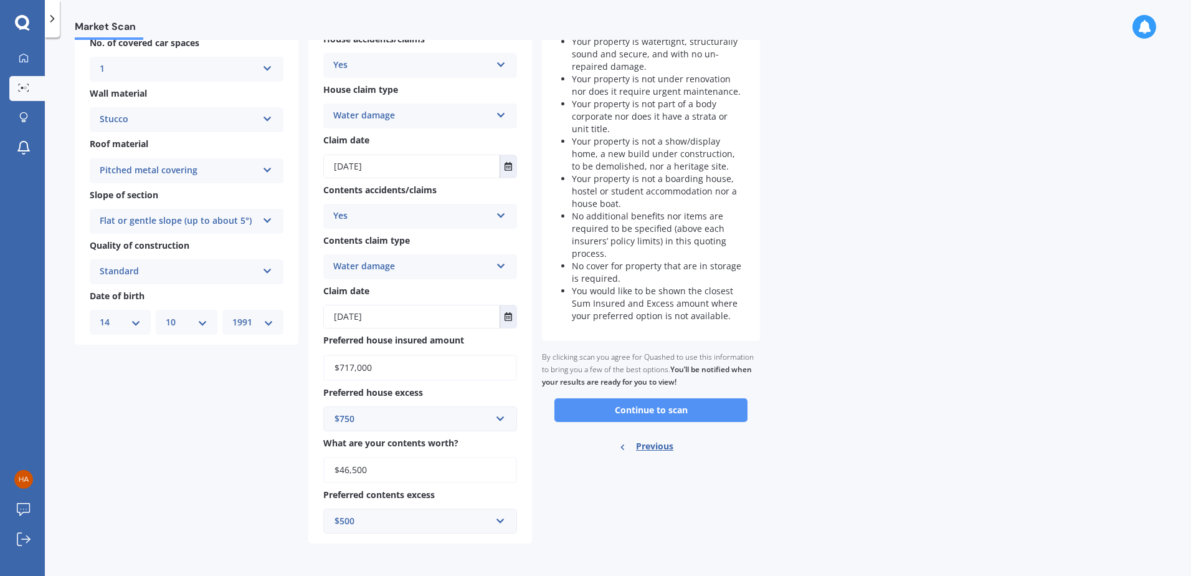
click at [679, 414] on button "Continue to scan" at bounding box center [651, 410] width 193 height 24
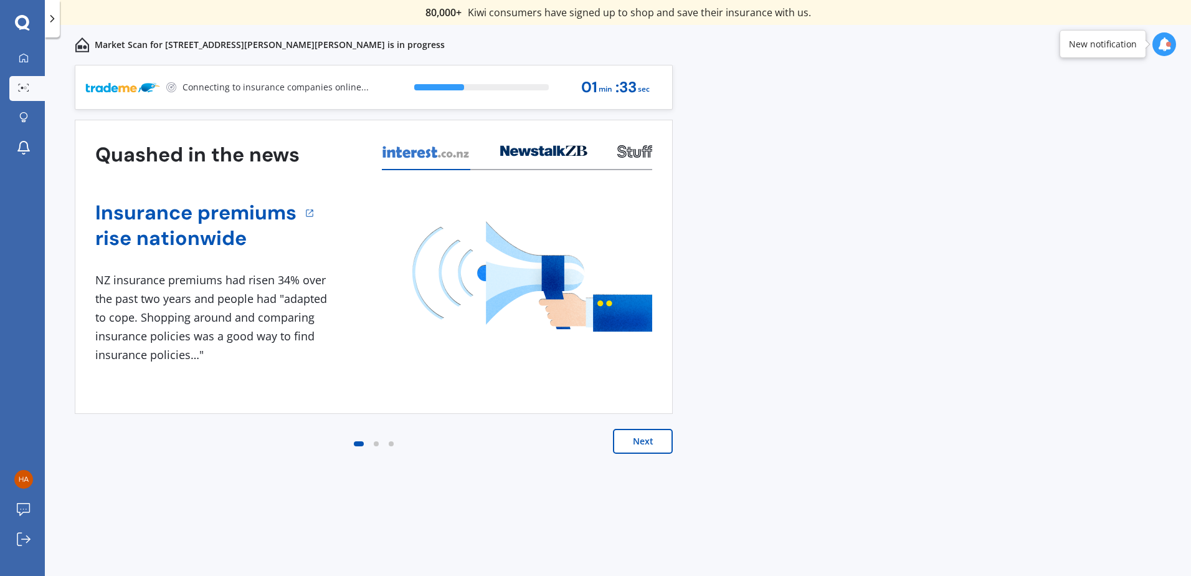
click at [871, 345] on div "Previous 80,000+ Kiwi consumers have signed up to shop and save their insurance…" at bounding box center [618, 334] width 1146 height 538
click at [639, 440] on button "Next" at bounding box center [643, 441] width 60 height 25
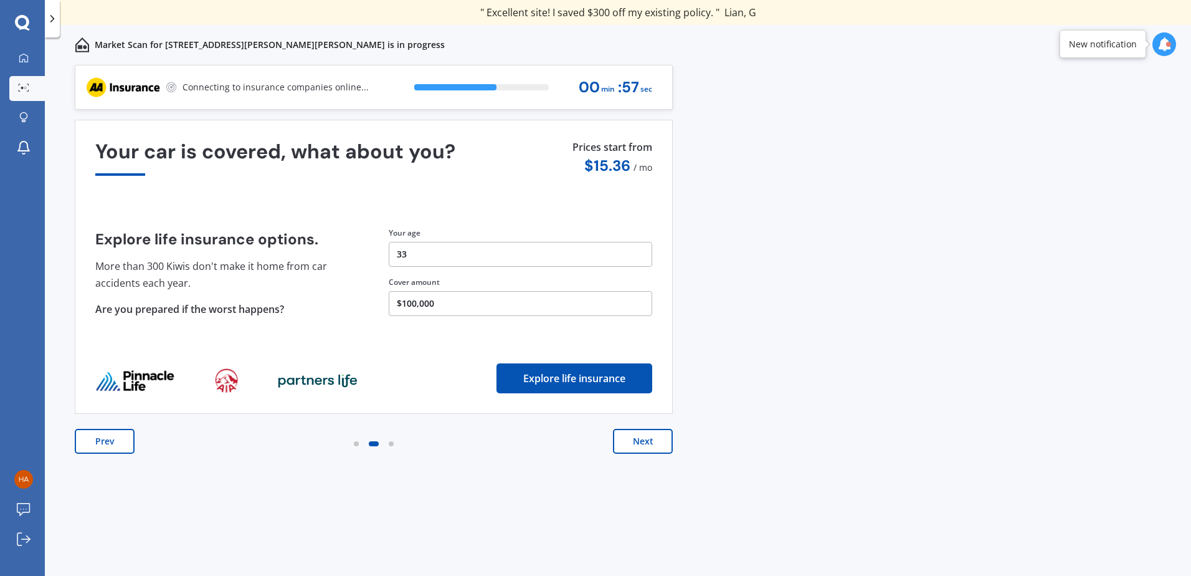
click at [432, 245] on button "33" at bounding box center [521, 254] width 264 height 25
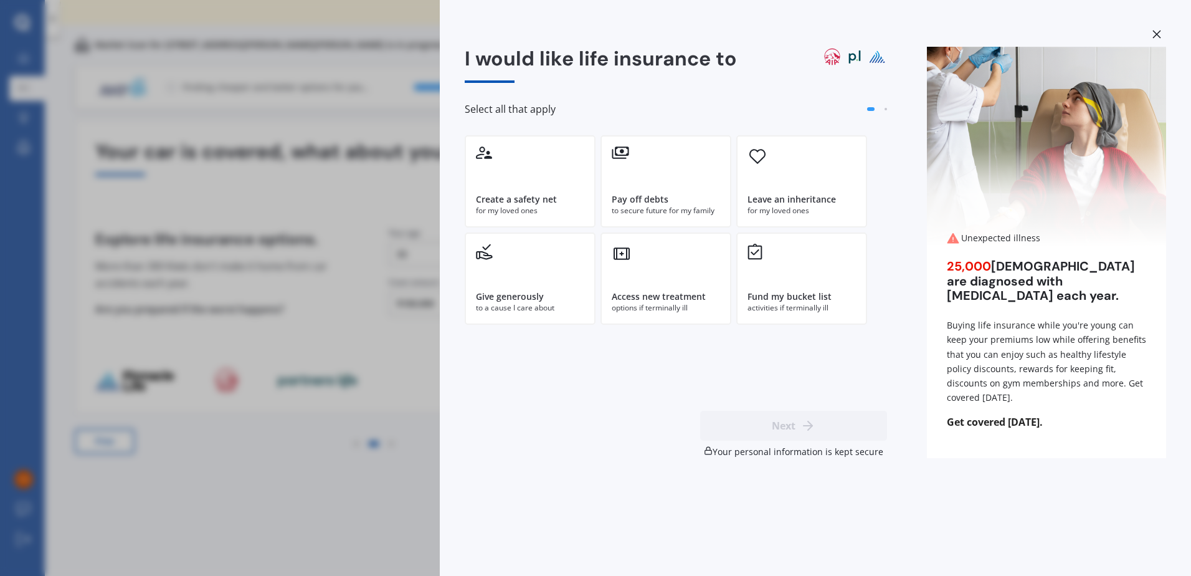
click at [182, 193] on div "I would like life insurance to Select all that apply Create a safety net for my…" at bounding box center [595, 288] width 1191 height 576
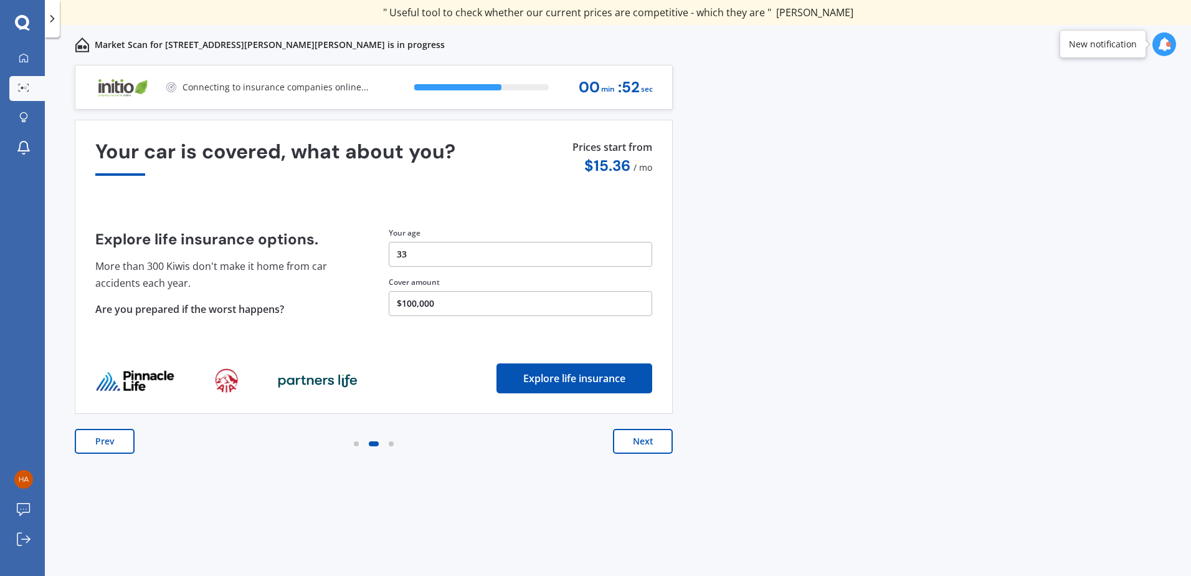
click at [653, 445] on button "Next" at bounding box center [643, 441] width 60 height 25
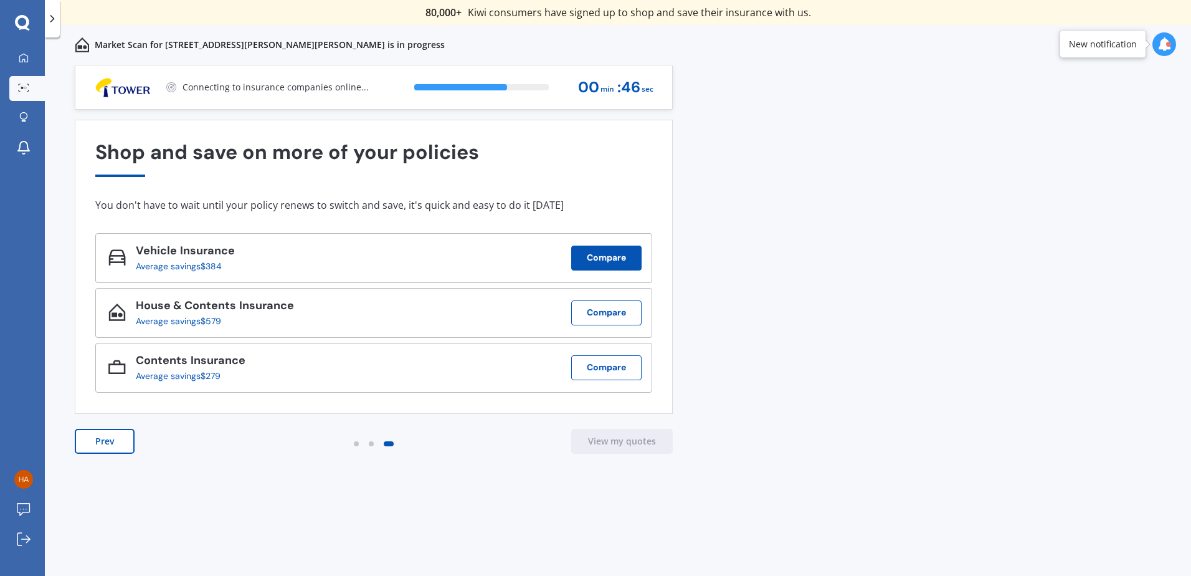
click at [611, 262] on button "Compare" at bounding box center [606, 258] width 70 height 25
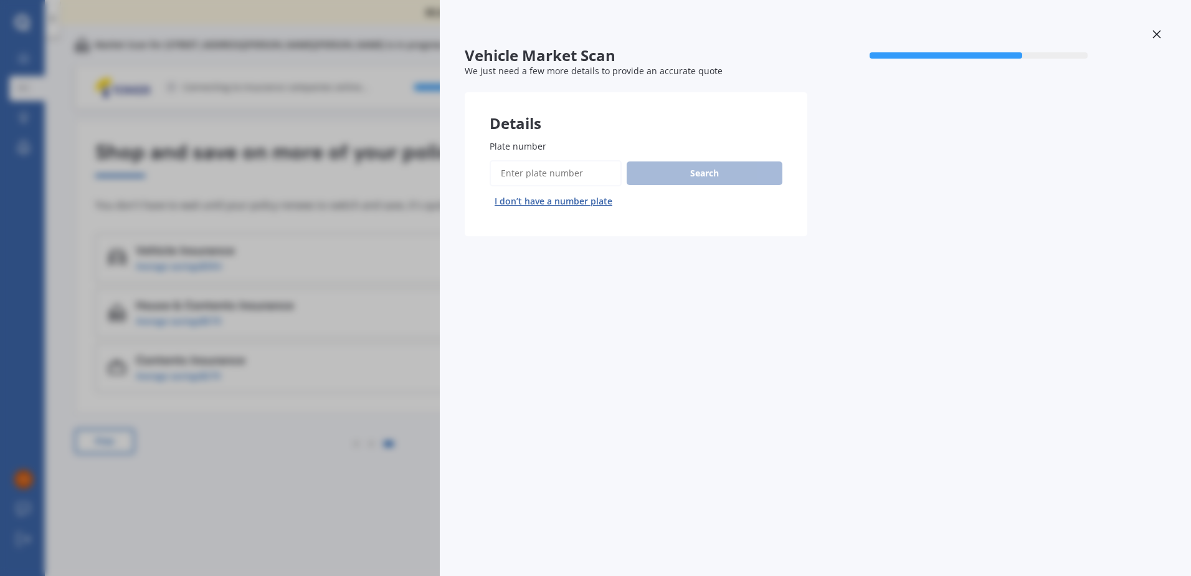
click at [542, 176] on input "Plate number" at bounding box center [556, 173] width 132 height 26
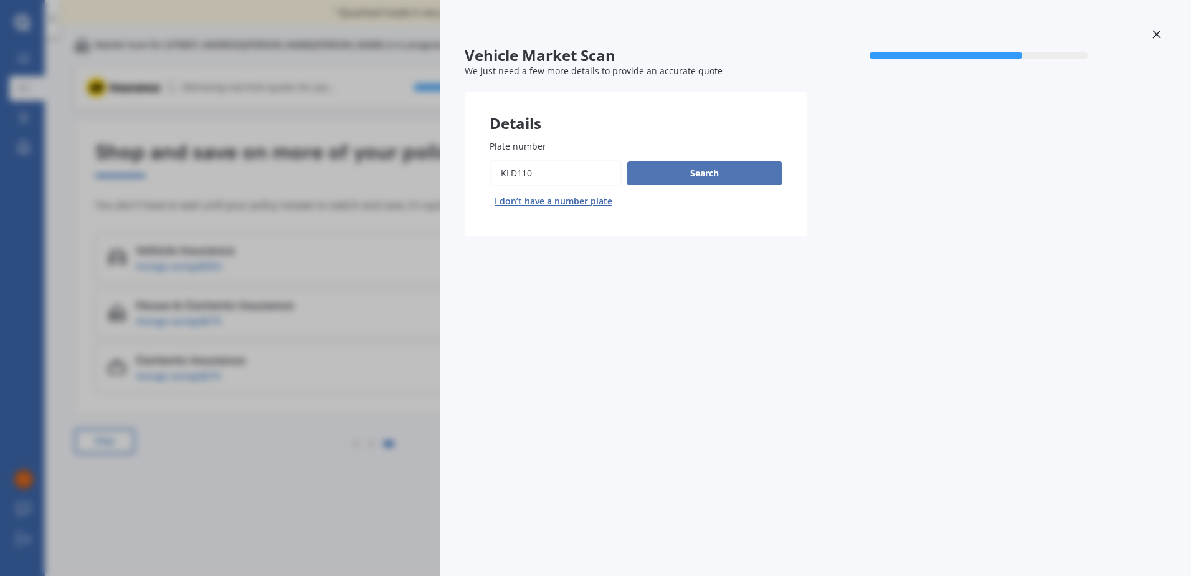
type input "kld110"
click at [646, 179] on button "Search" at bounding box center [705, 173] width 156 height 24
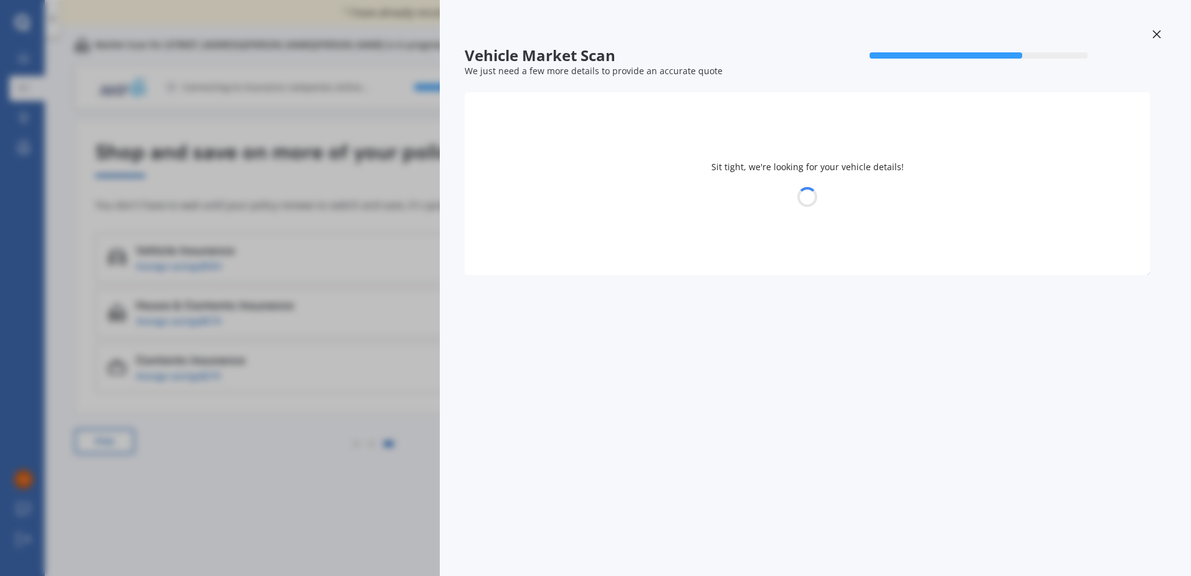
select select "SUZUKI"
select select "SWIFT"
select select "14"
select select "10"
select select "1991"
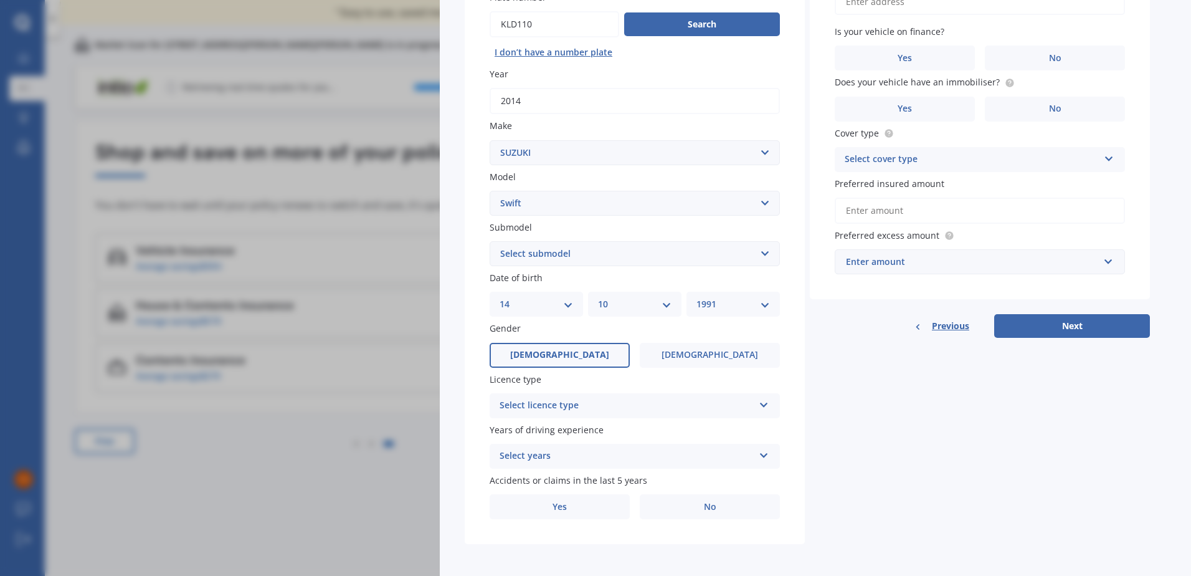
scroll to position [152, 0]
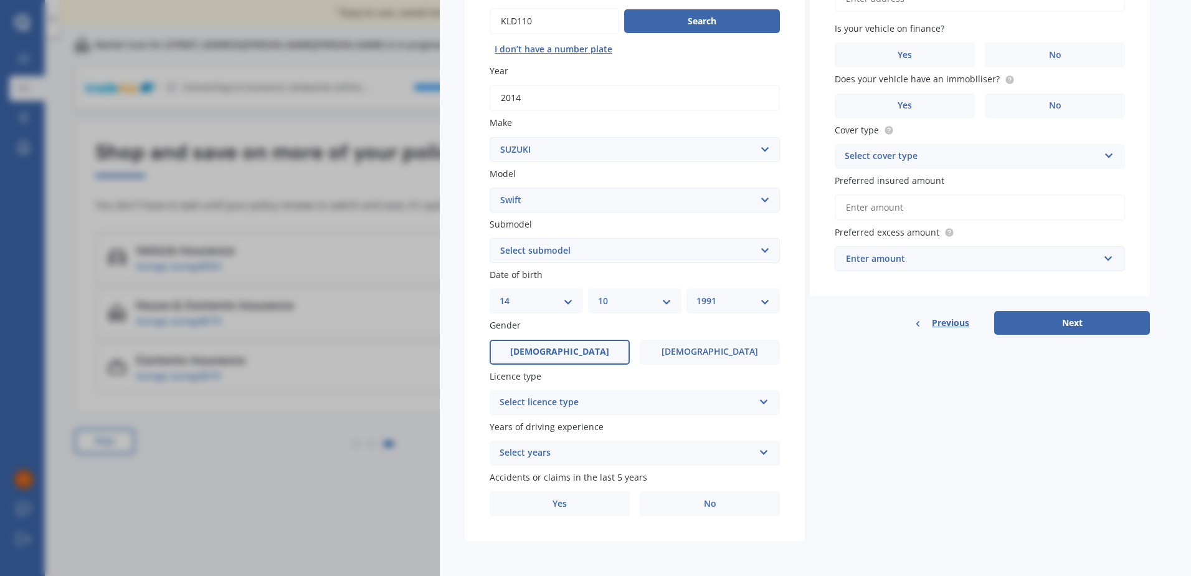
click at [765, 403] on icon at bounding box center [764, 399] width 11 height 9
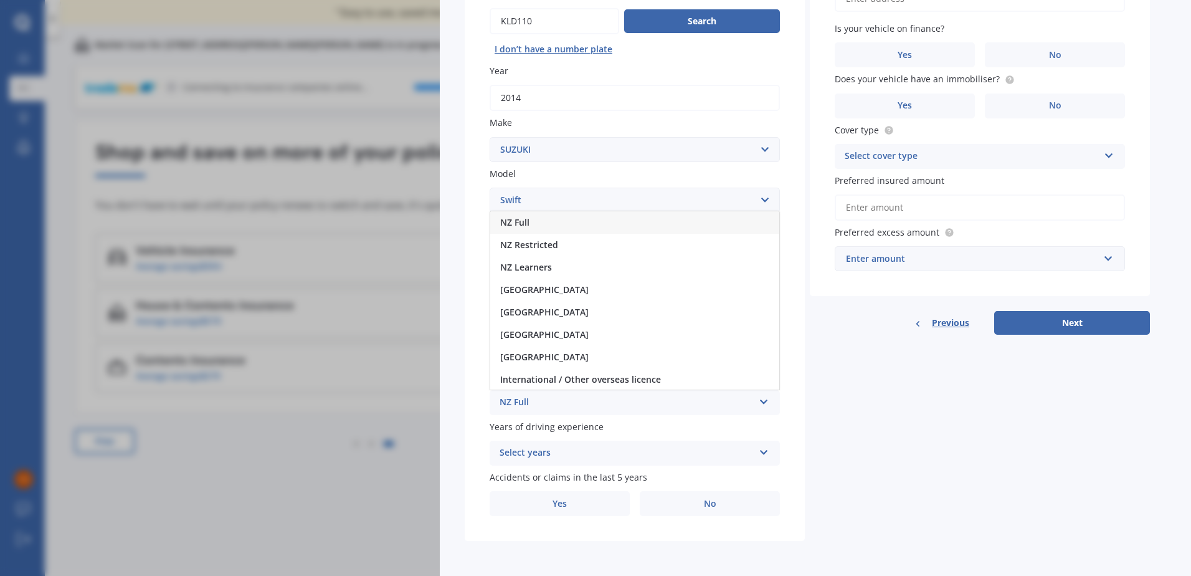
click at [532, 221] on div "NZ Full" at bounding box center [634, 222] width 289 height 22
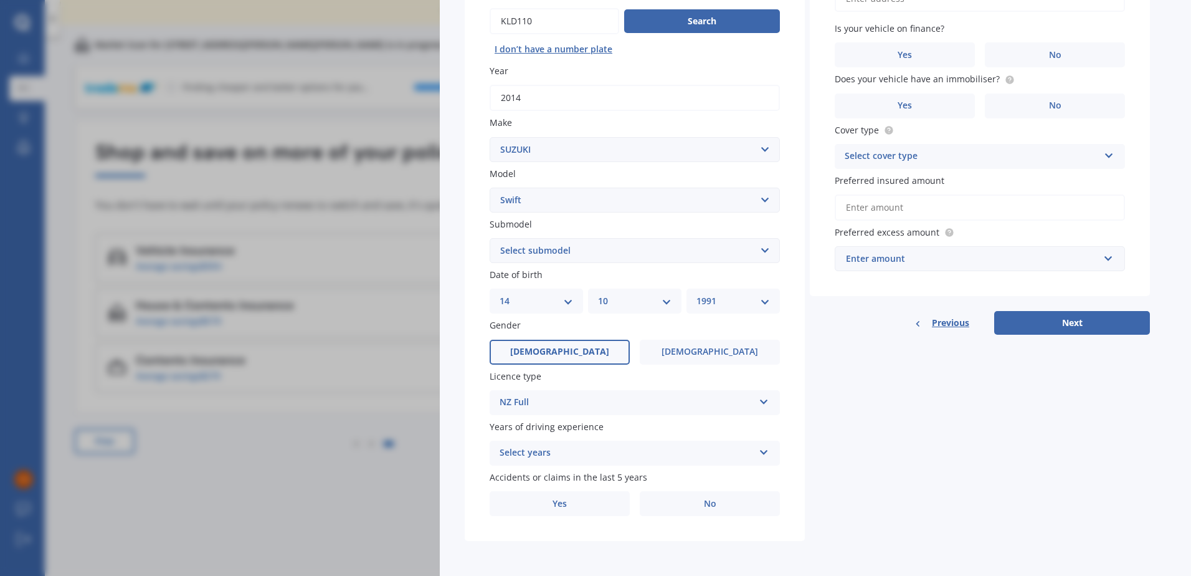
click at [756, 452] on div "Select years 5 or more years 4 years 3 years 2 years 1 year" at bounding box center [635, 453] width 290 height 25
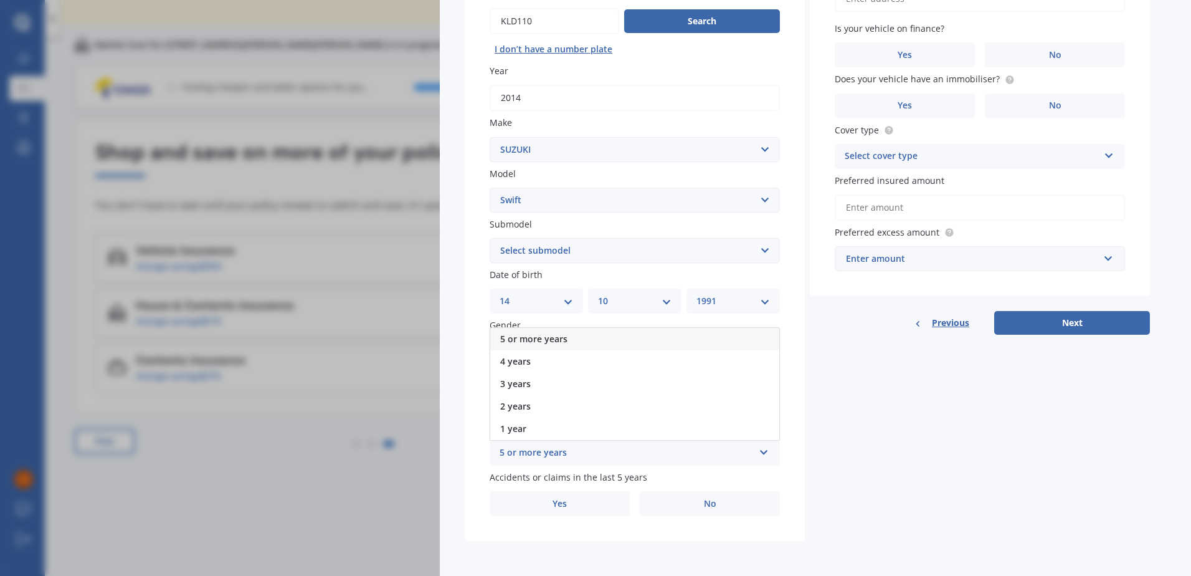
click at [584, 333] on div "5 or more years" at bounding box center [634, 339] width 289 height 22
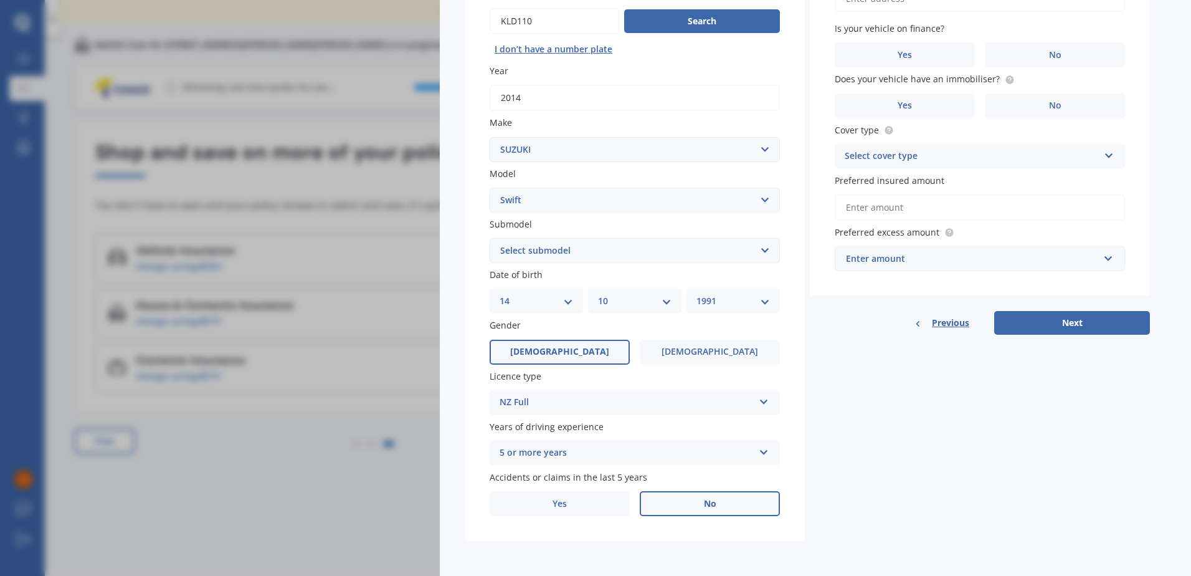
click at [711, 503] on span "No" at bounding box center [710, 503] width 12 height 11
click at [0, 0] on input "No" at bounding box center [0, 0] width 0 height 0
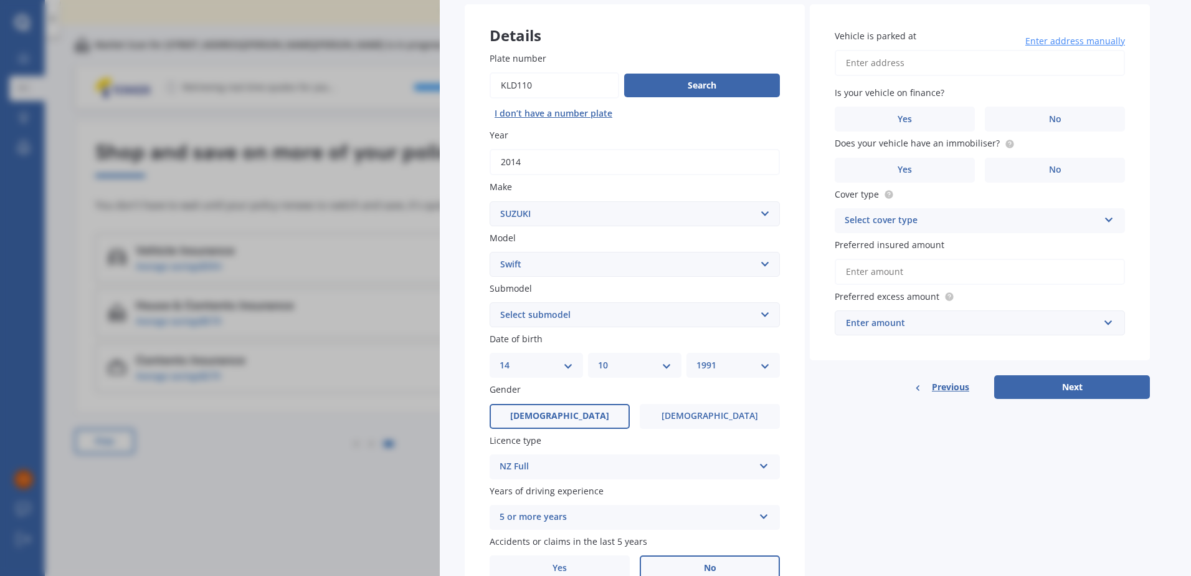
scroll to position [0, 0]
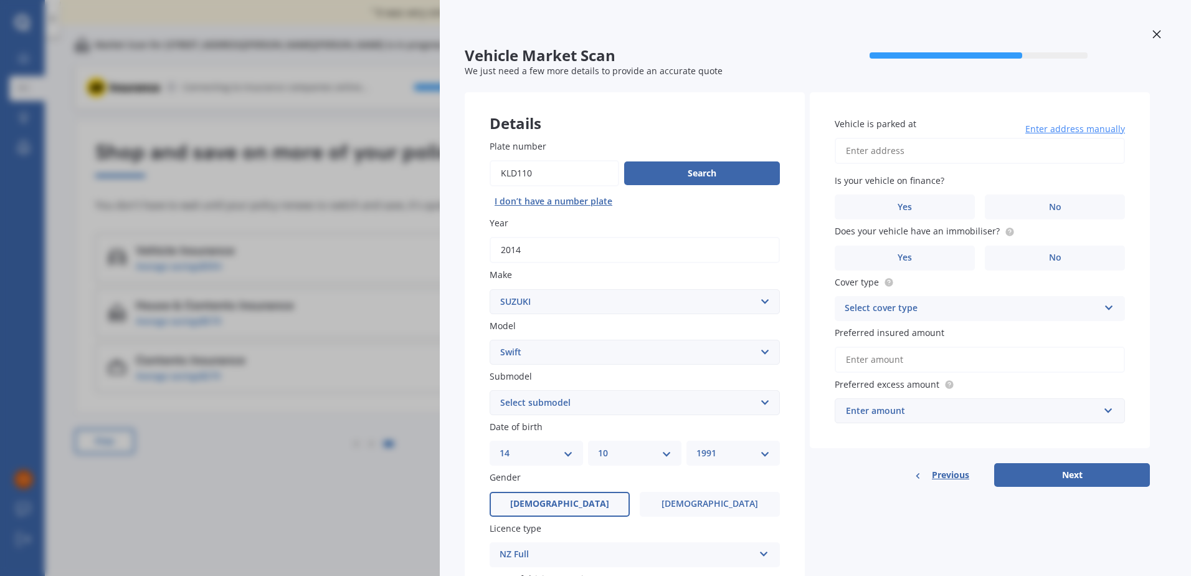
click at [937, 149] on input "Vehicle is parked at" at bounding box center [980, 151] width 290 height 26
click at [1003, 145] on input "10 Buxton Street, Stoke, Nelson" at bounding box center [980, 151] width 290 height 26
click at [996, 148] on input "10 Buxton Street, Stoke, Nelson" at bounding box center [980, 151] width 290 height 26
type input "10 Buxton Street, Stoke, Nelson 7011"
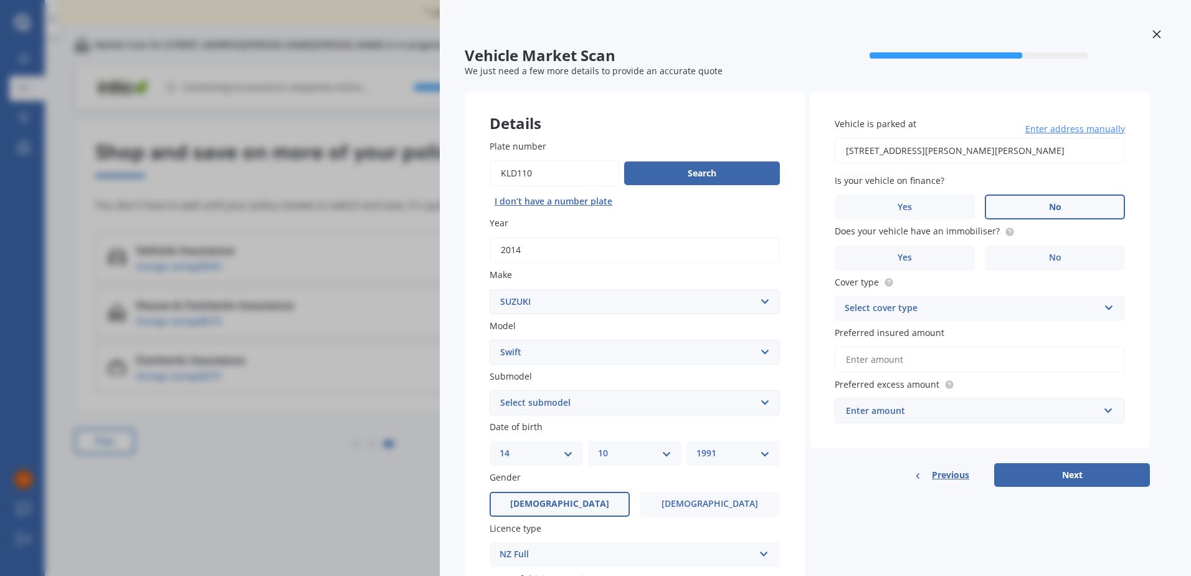
click at [1028, 199] on label "No" at bounding box center [1055, 206] width 140 height 25
click at [0, 0] on input "No" at bounding box center [0, 0] width 0 height 0
click at [1038, 254] on label "No" at bounding box center [1055, 258] width 140 height 25
click at [0, 0] on input "No" at bounding box center [0, 0] width 0 height 0
click at [973, 306] on div "Select cover type" at bounding box center [972, 308] width 254 height 15
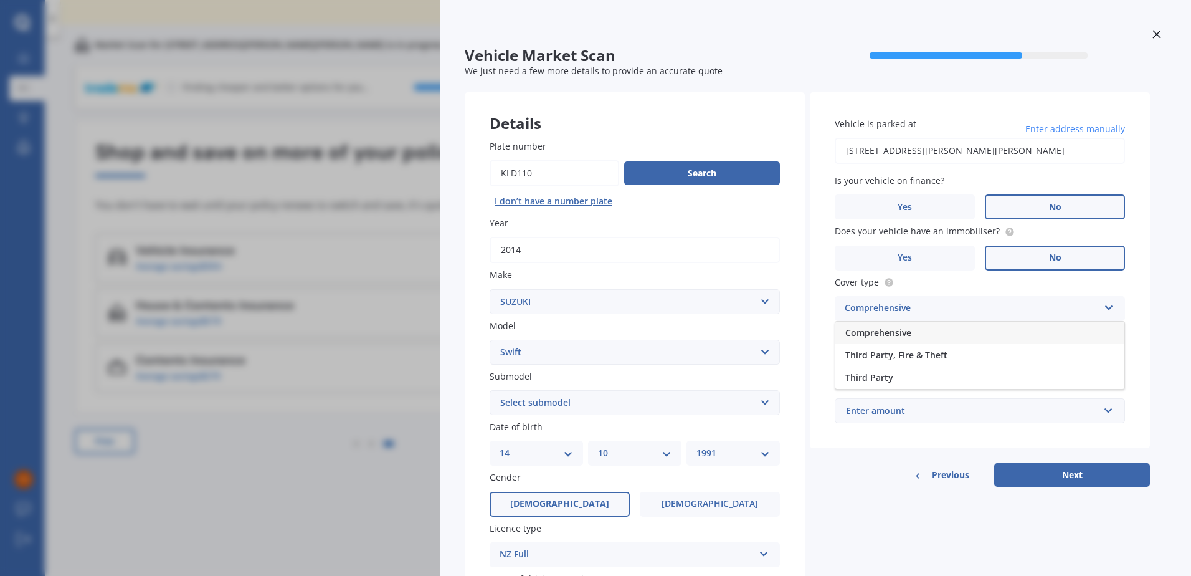
click at [961, 336] on div "Comprehensive" at bounding box center [980, 333] width 289 height 22
click at [948, 359] on input "Preferred insured amount" at bounding box center [980, 359] width 290 height 26
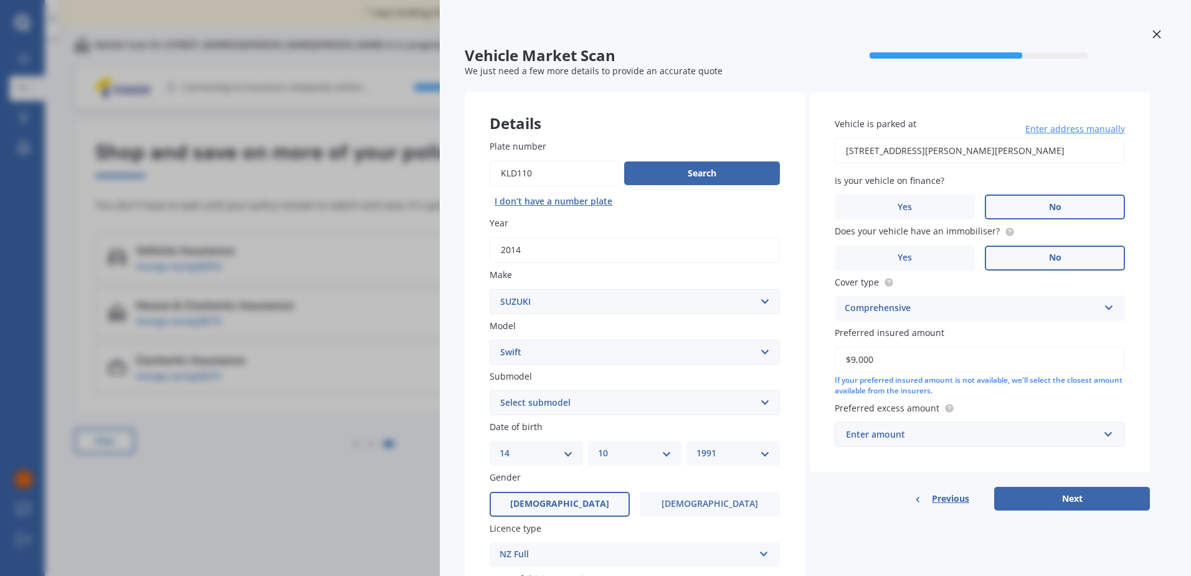
type input "$9,000"
click at [941, 434] on div "Enter amount" at bounding box center [972, 434] width 253 height 14
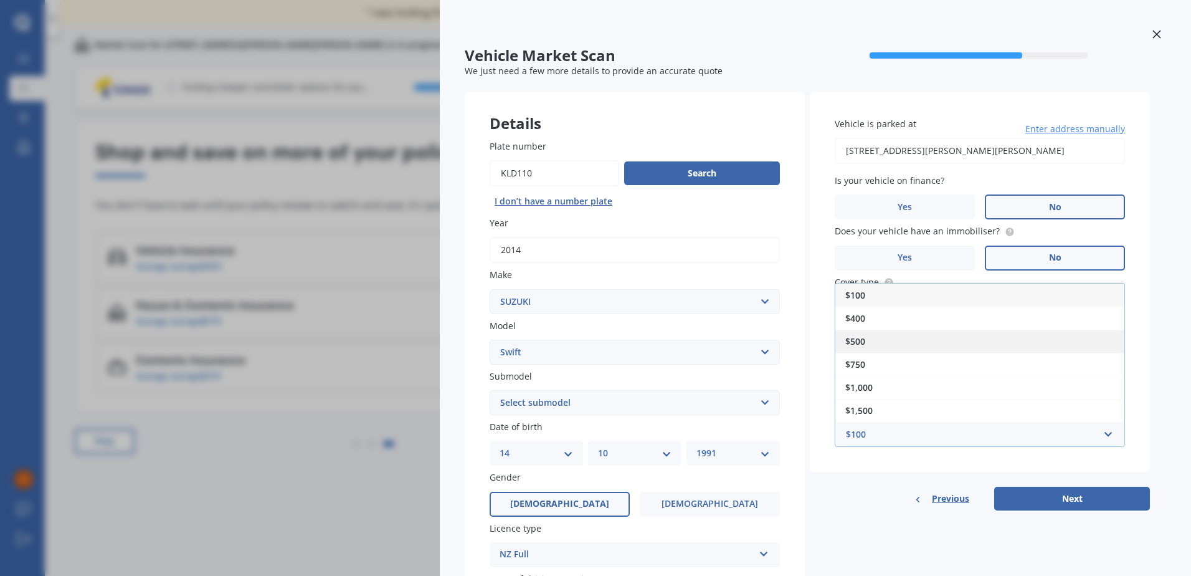
click at [940, 335] on div "$500" at bounding box center [980, 341] width 289 height 23
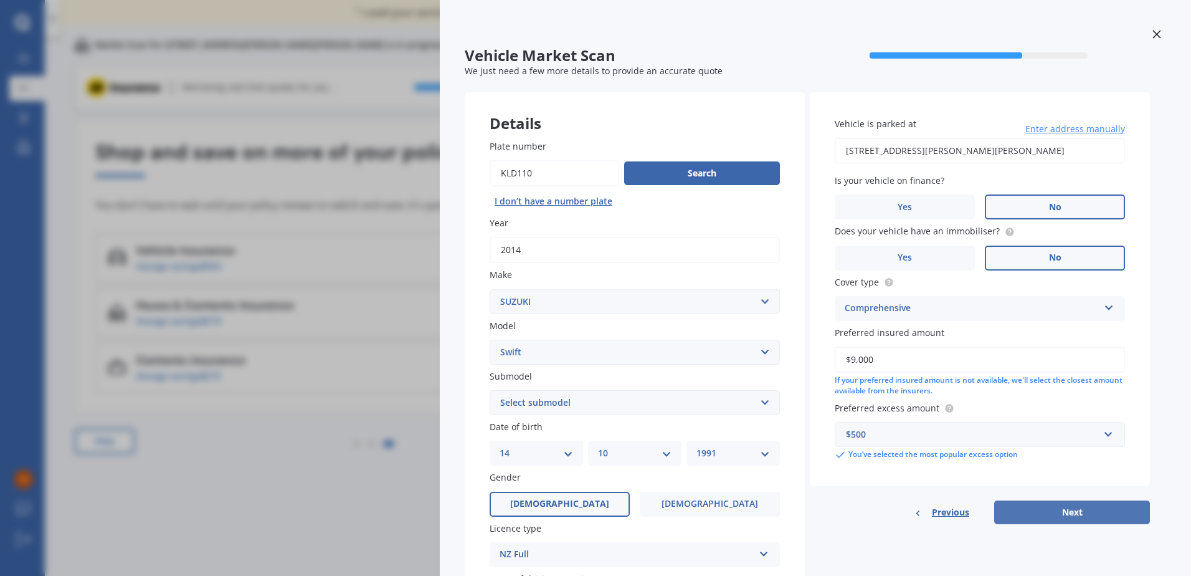
click at [1047, 511] on button "Next" at bounding box center [1072, 512] width 156 height 24
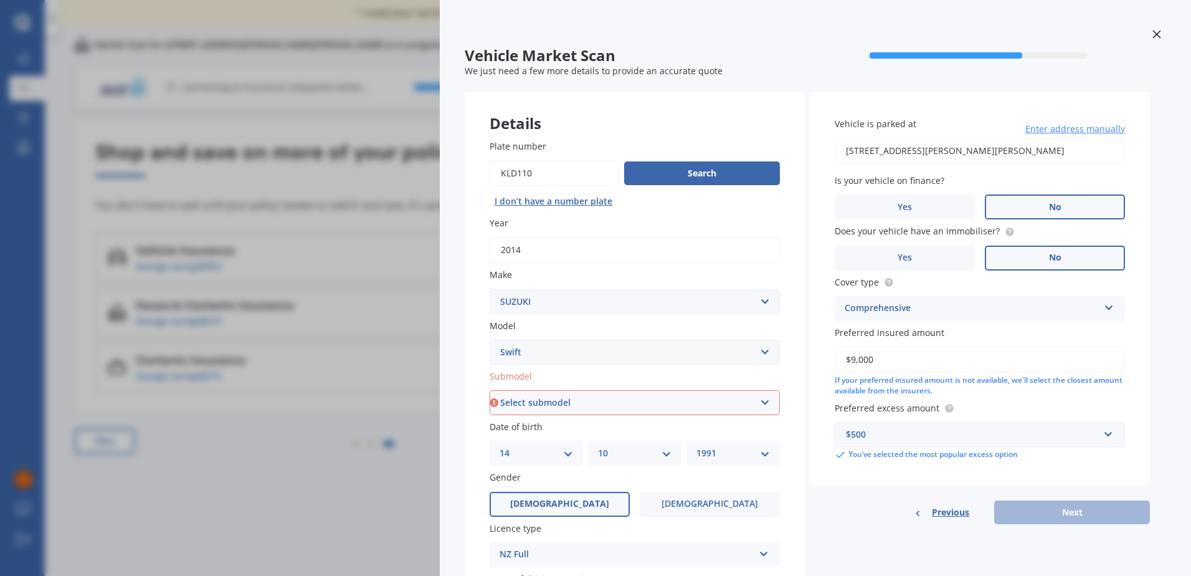
click at [663, 402] on select "Select submodel (All other) Cino Diesel Turbo GA GL GLX GO GP GS GTI LTD RS Hyb…" at bounding box center [635, 402] width 290 height 25
select select "GL"
click at [490, 390] on select "Select submodel (All other) Cino Diesel Turbo GA GL GLX GO GP GS GTI LTD RS Hyb…" at bounding box center [635, 402] width 290 height 25
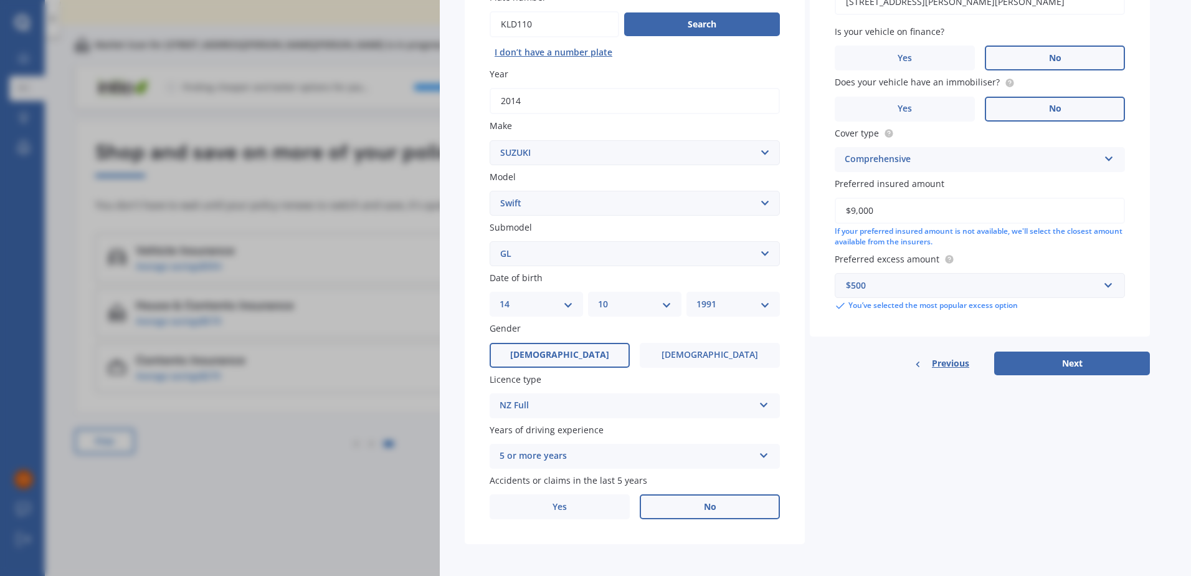
scroll to position [152, 0]
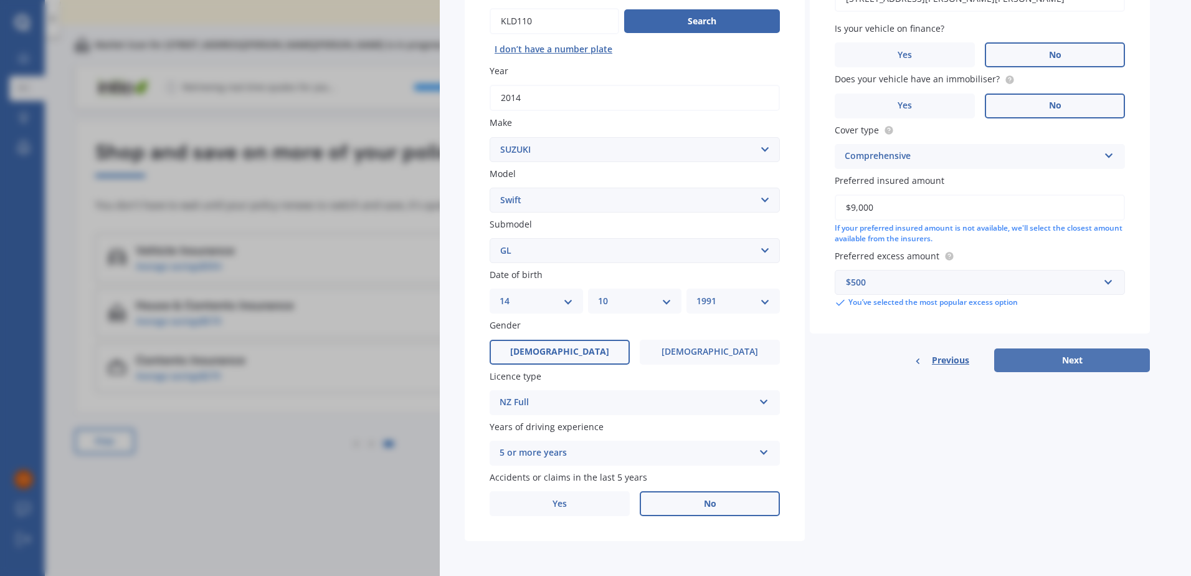
click at [1059, 355] on button "Next" at bounding box center [1072, 360] width 156 height 24
select select "14"
select select "10"
select select "1991"
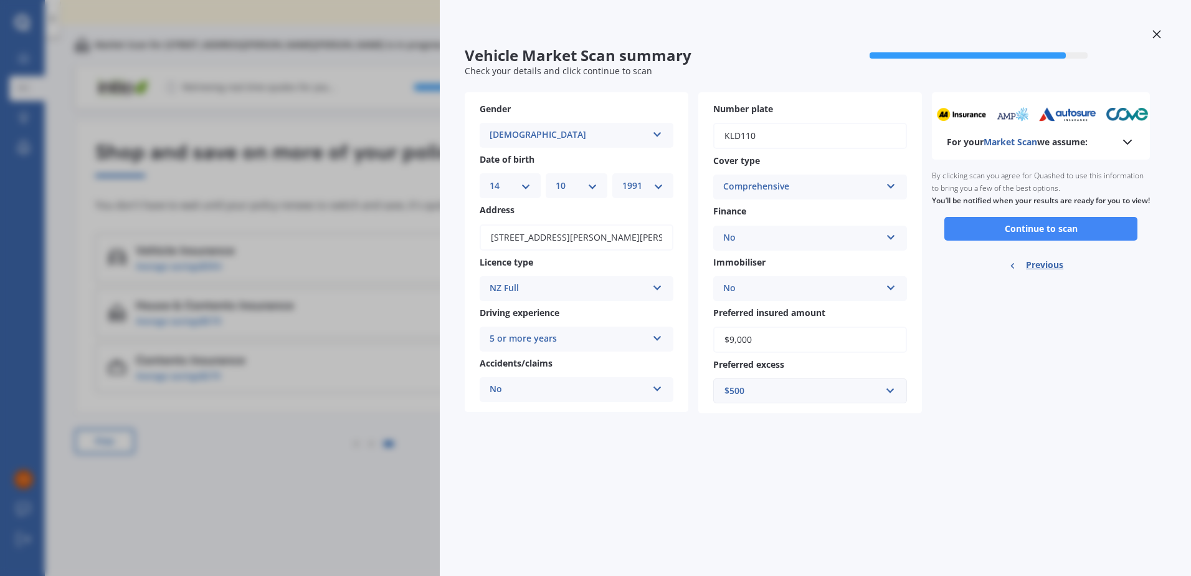
scroll to position [0, 0]
click at [1057, 241] on button "Continue to scan" at bounding box center [1041, 229] width 193 height 24
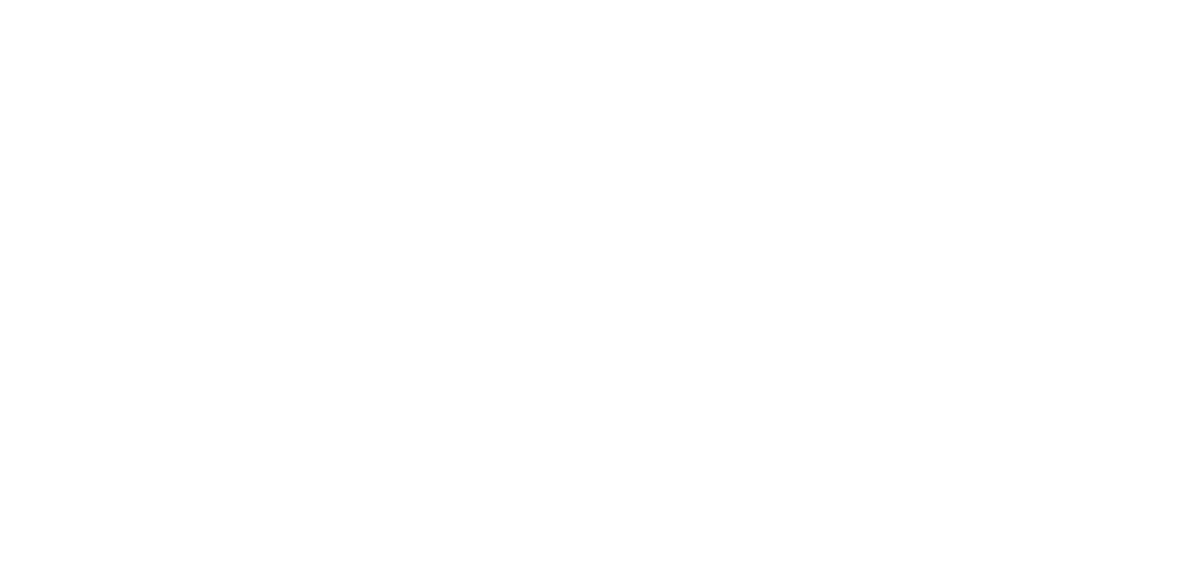
click at [375, 172] on div at bounding box center [595, 288] width 1191 height 576
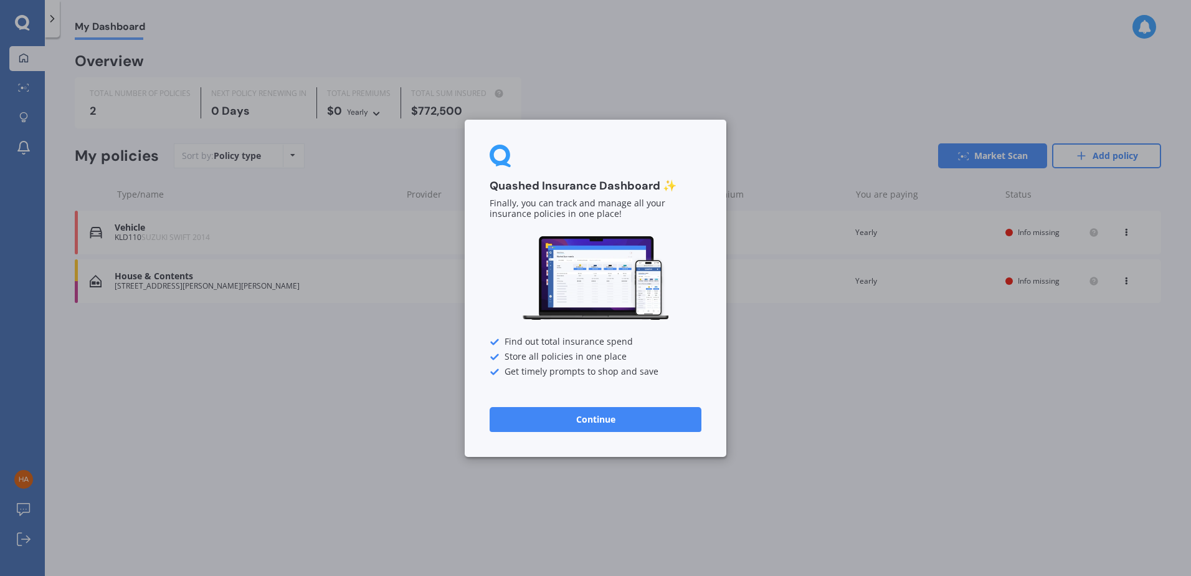
click at [596, 422] on button "Continue" at bounding box center [596, 418] width 212 height 25
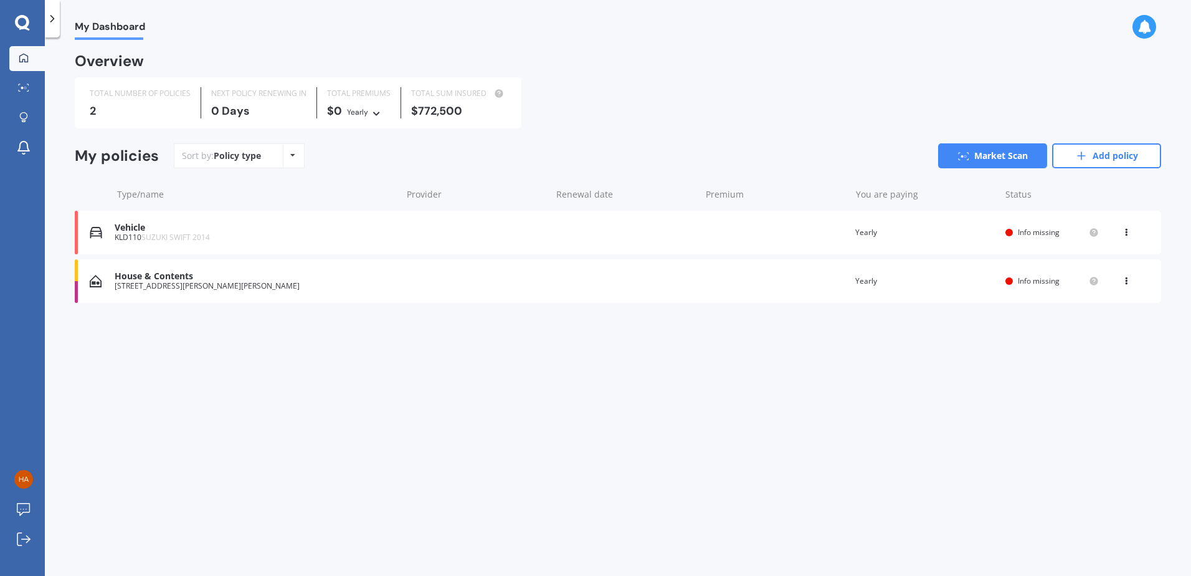
click at [1031, 230] on span "Info missing" at bounding box center [1039, 232] width 42 height 11
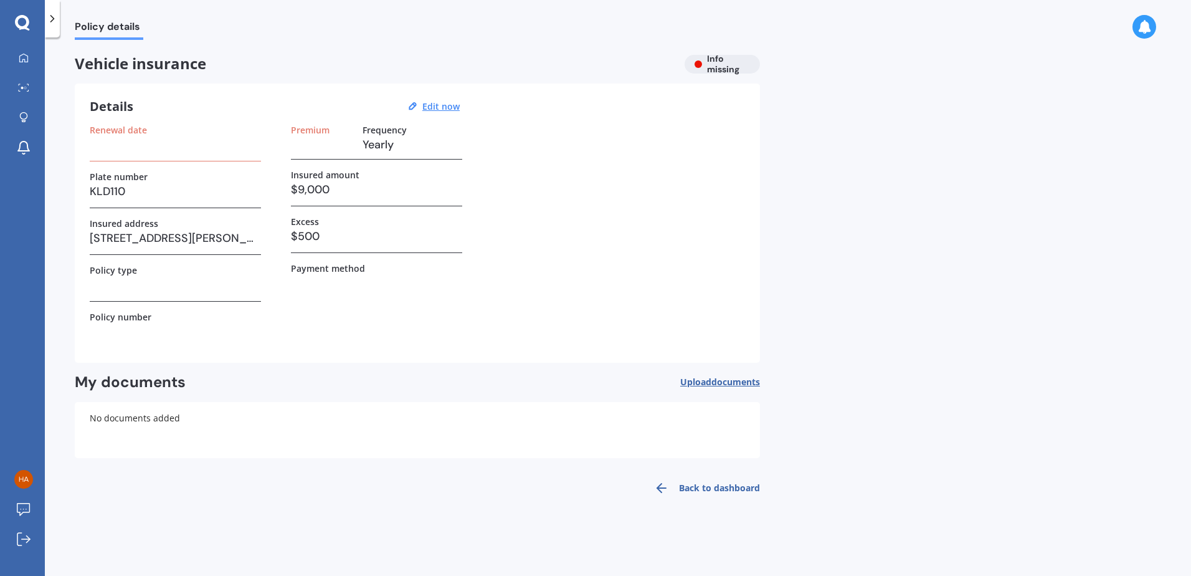
click at [335, 153] on h3 at bounding box center [322, 144] width 62 height 19
click at [189, 148] on h3 at bounding box center [175, 144] width 171 height 19
click at [54, 20] on icon at bounding box center [52, 18] width 12 height 12
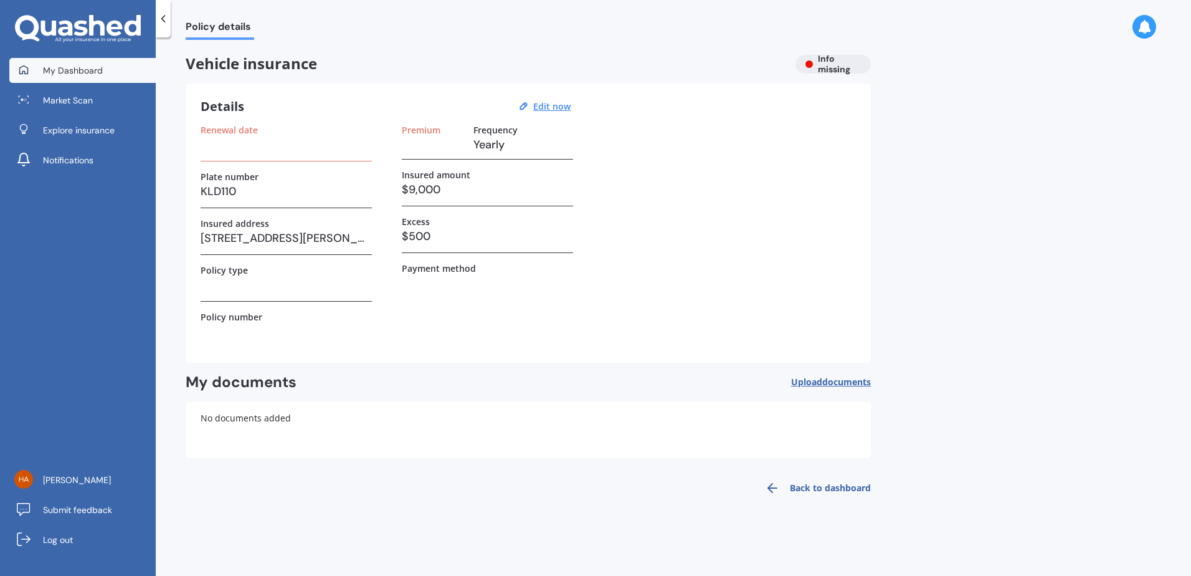
click at [79, 75] on span "My Dashboard" at bounding box center [73, 70] width 60 height 12
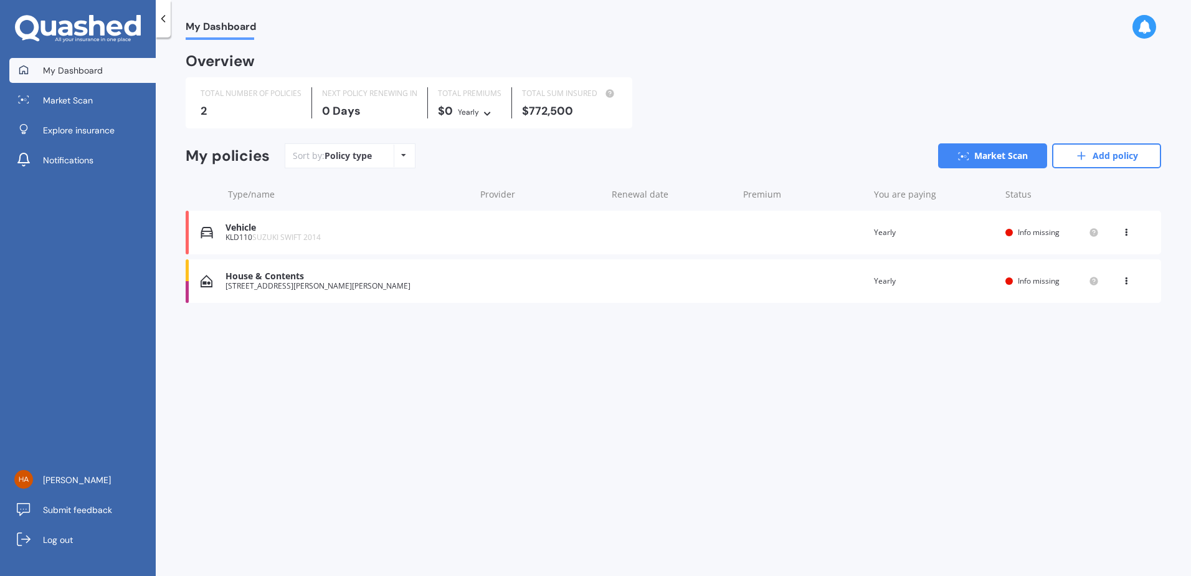
click at [285, 351] on div "My Dashboard Overview TOTAL NUMBER OF POLICIES 2 NEXT POLICY RENEWING IN 0 Days…" at bounding box center [674, 309] width 1036 height 538
click at [74, 104] on span "Market Scan" at bounding box center [68, 100] width 50 height 12
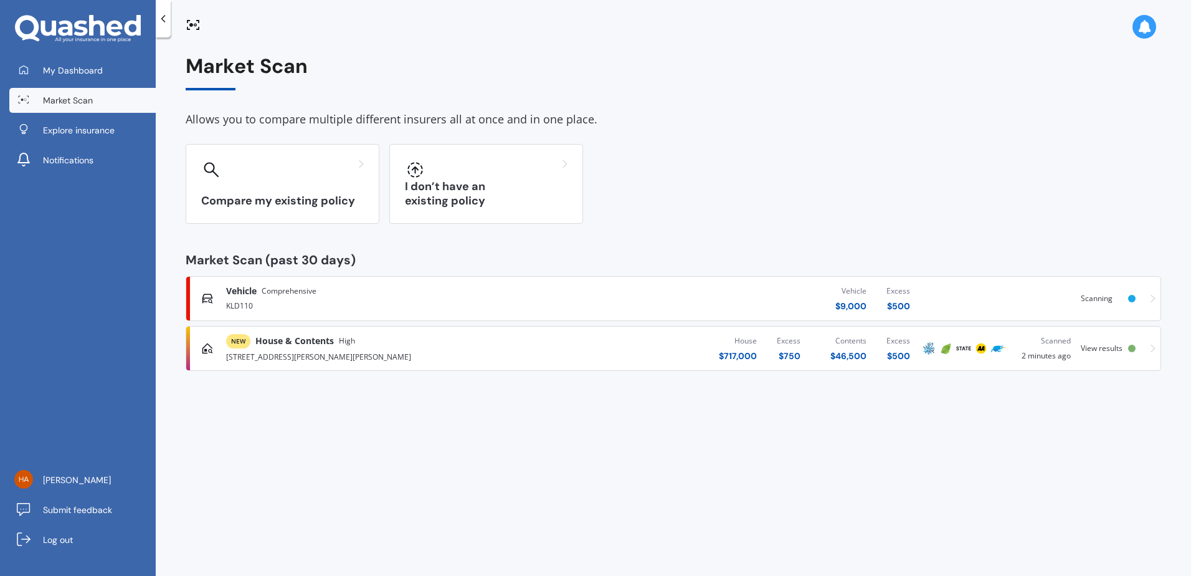
click at [632, 427] on div "Market Scan Allows you to compare multiple different insurers all at once and i…" at bounding box center [674, 309] width 1036 height 538
click at [1105, 353] on span "View results" at bounding box center [1102, 348] width 42 height 11
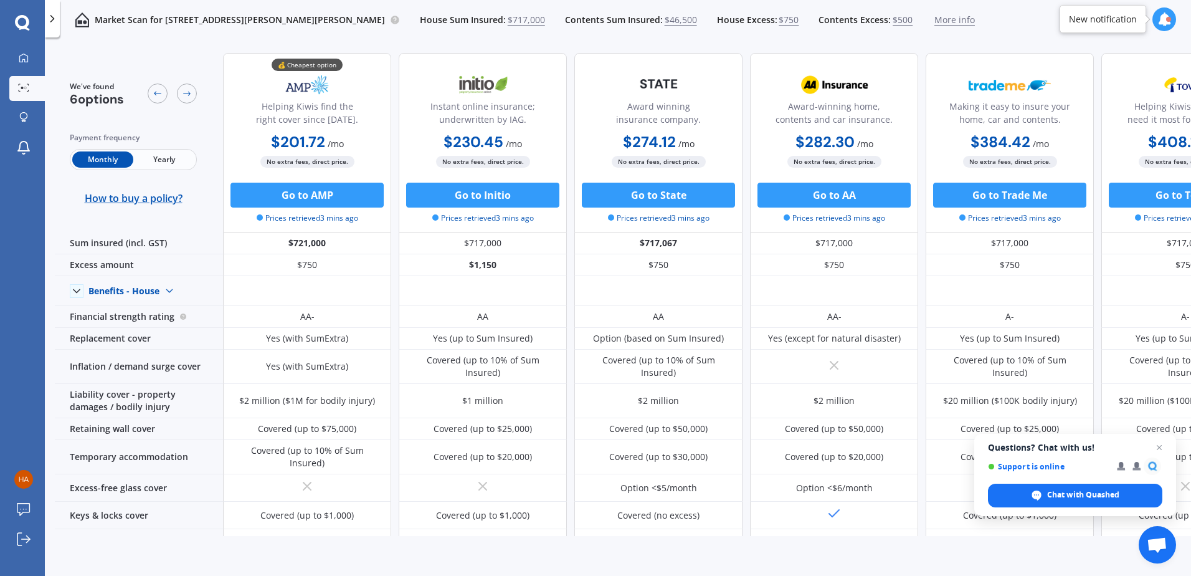
click at [19, 88] on icon at bounding box center [23, 87] width 11 height 8
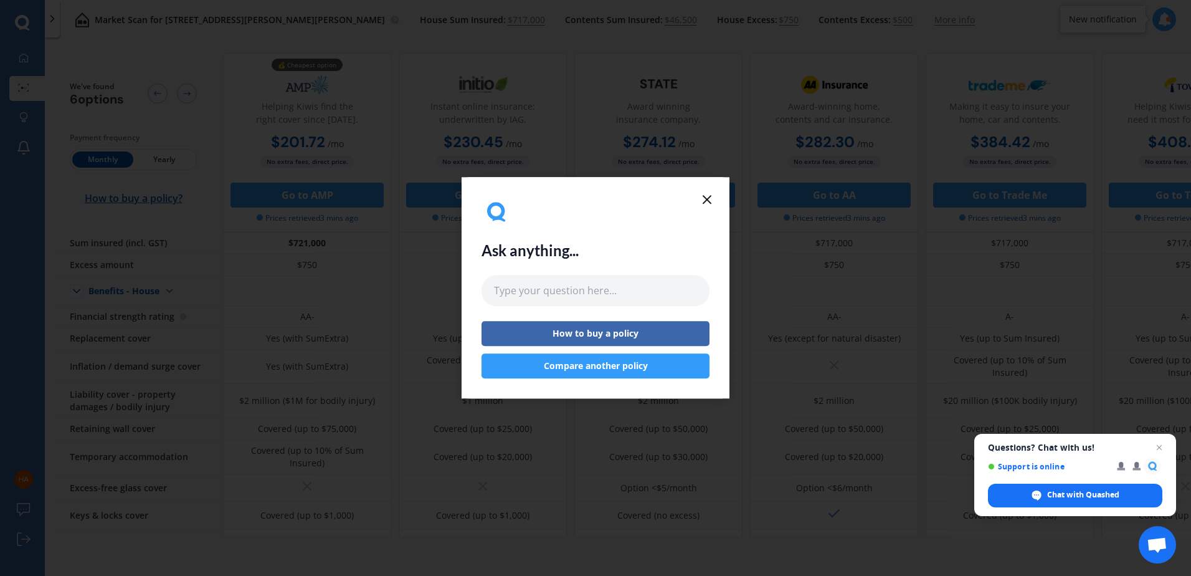
click at [704, 198] on icon at bounding box center [707, 199] width 15 height 15
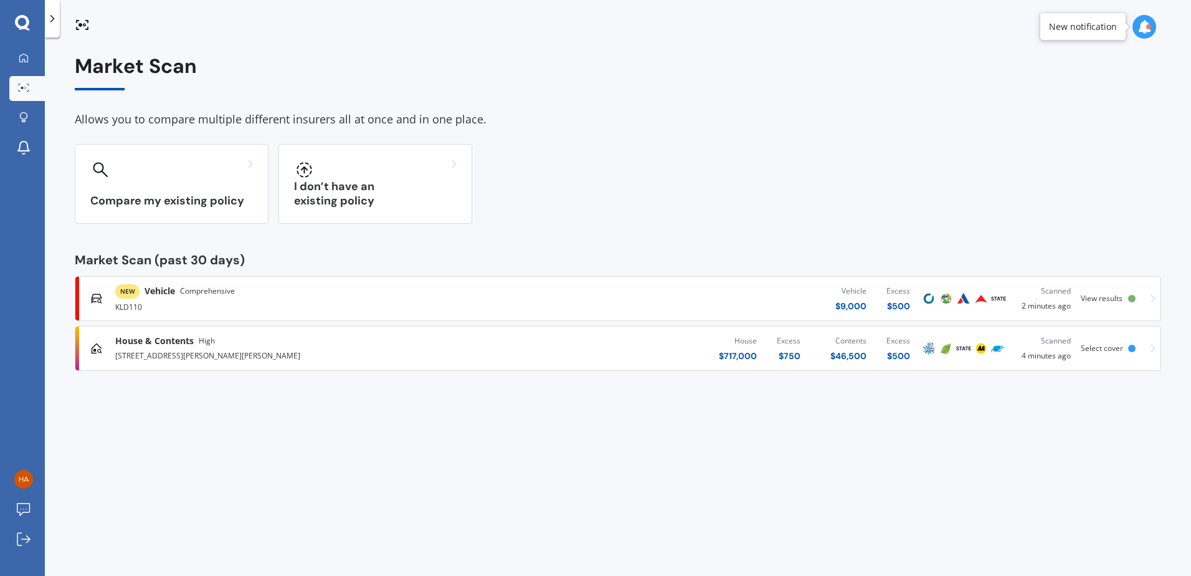
click at [1102, 298] on span "View results" at bounding box center [1102, 298] width 42 height 11
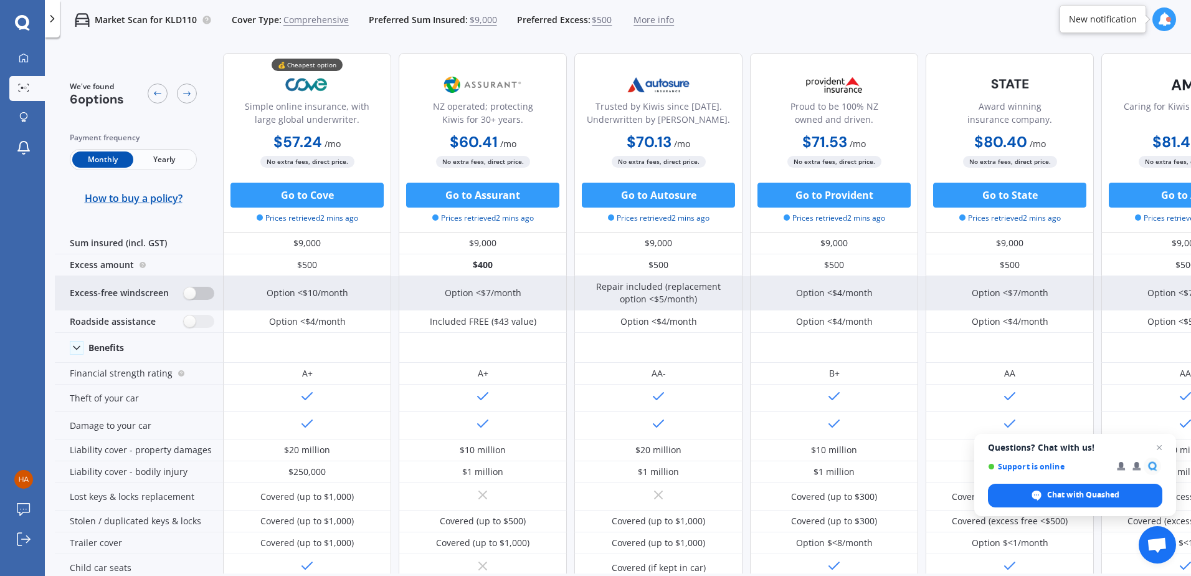
click at [196, 288] on label at bounding box center [199, 293] width 31 height 13
radio input "true"
